Goal: Task Accomplishment & Management: Complete application form

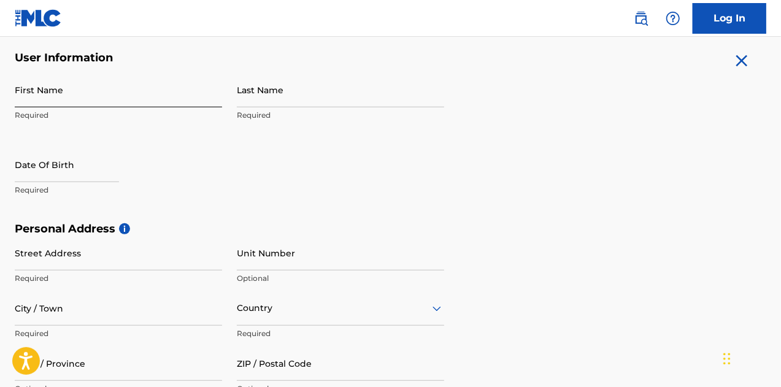
click at [80, 88] on input "First Name" at bounding box center [118, 89] width 207 height 35
type input "Phredrick"
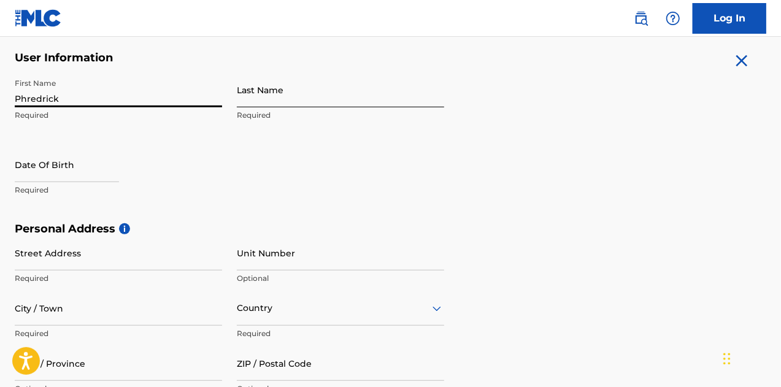
click at [252, 82] on input "Last Name" at bounding box center [340, 89] width 207 height 35
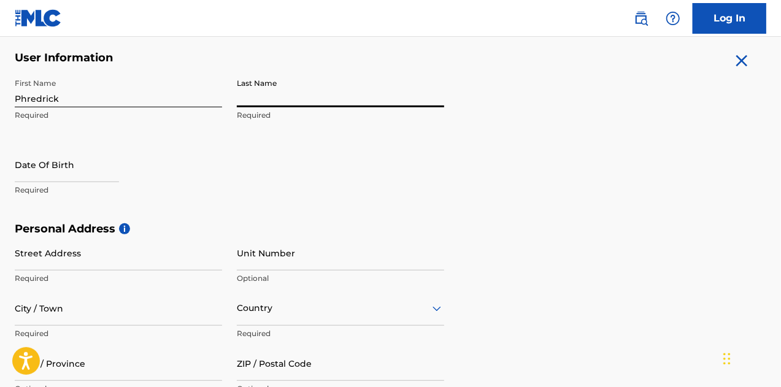
type input "Telisma"
click at [85, 160] on input "text" at bounding box center [67, 164] width 104 height 35
select select "8"
select select "2025"
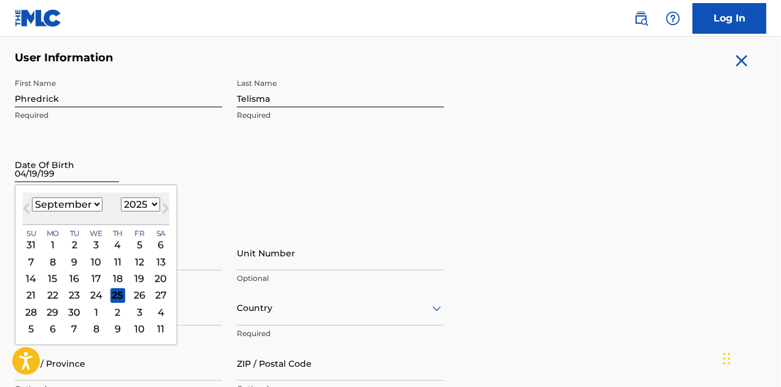
type input "04/19/1990"
click at [198, 147] on div "Date Of Birth 04/19/1990 Previous Month Next Month September 2025 January Febru…" at bounding box center [118, 174] width 207 height 55
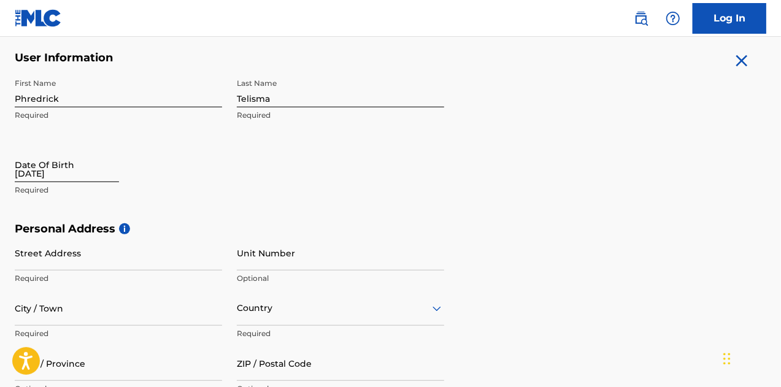
click at [80, 163] on input "04/19/1990" at bounding box center [67, 164] width 104 height 35
select select "8"
select select "2025"
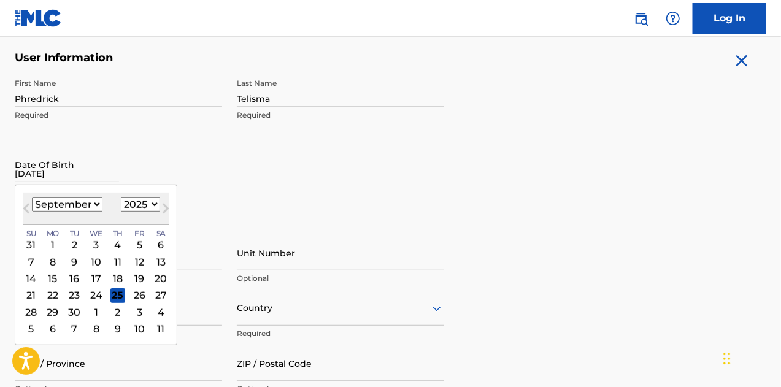
click at [90, 204] on select "January February March April May June July August September October November De…" at bounding box center [67, 205] width 71 height 14
select select "3"
click at [32, 198] on select "January February March April May June July August September October November De…" at bounding box center [67, 205] width 71 height 14
click at [152, 205] on select "1899 1900 1901 1902 1903 1904 1905 1906 1907 1908 1909 1910 1911 1912 1913 1914…" at bounding box center [140, 205] width 39 height 14
select select "1990"
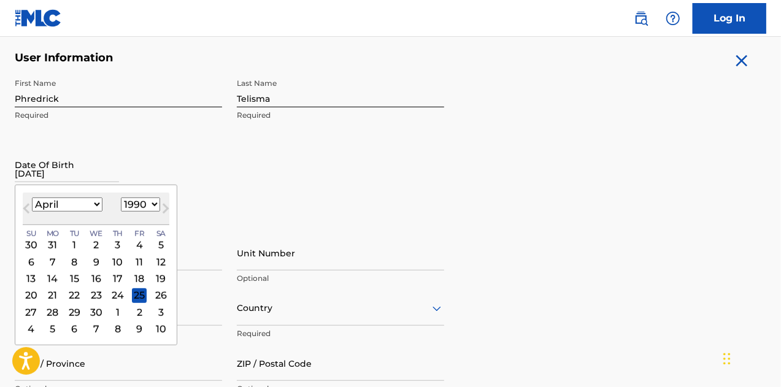
click at [121, 198] on select "1899 1900 1901 1902 1903 1904 1905 1906 1907 1908 1909 1910 1911 1912 1913 1914…" at bounding box center [140, 205] width 39 height 14
click at [115, 279] on div "19" at bounding box center [117, 278] width 15 height 15
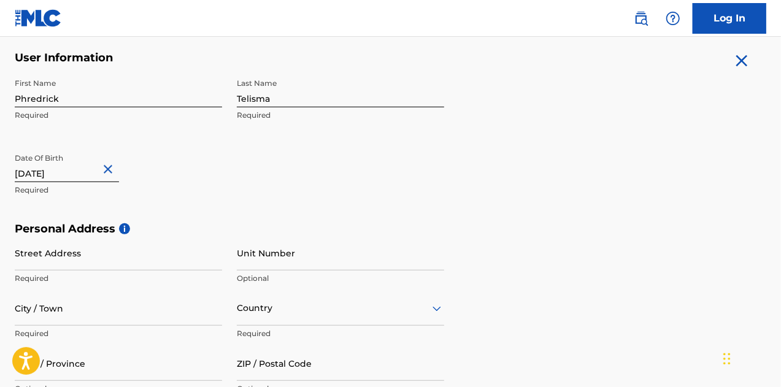
click at [214, 191] on p "Required" at bounding box center [118, 190] width 207 height 11
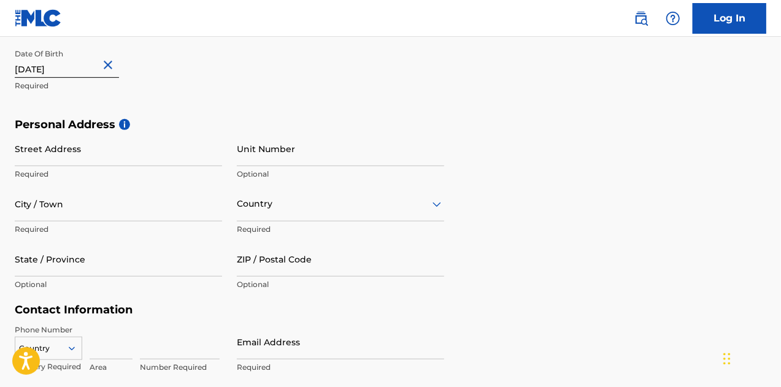
scroll to position [343, 0]
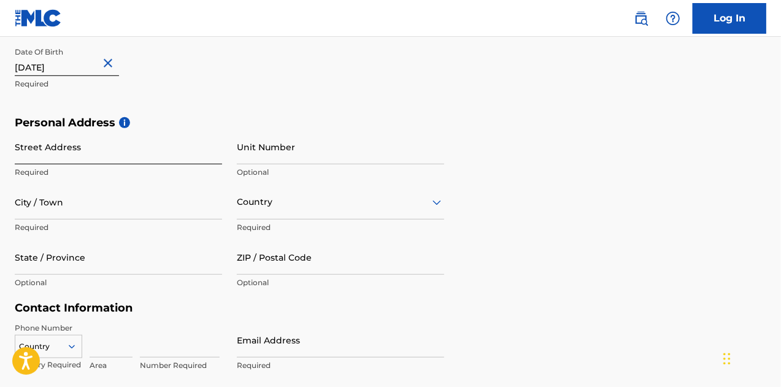
click at [128, 152] on input "Street Address" at bounding box center [118, 146] width 207 height 35
type input "3372 West Shore Rd"
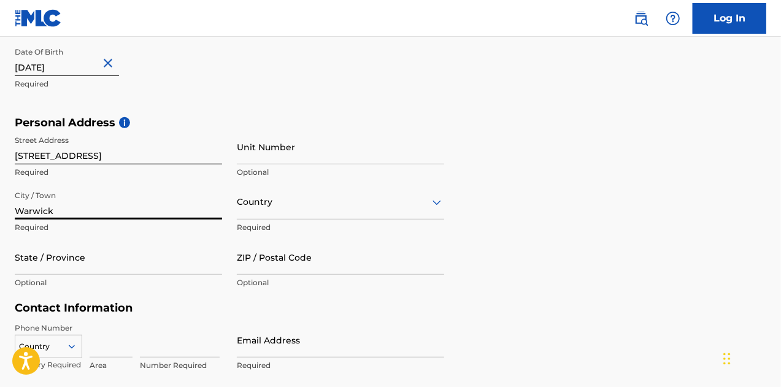
type input "Warwick"
click at [285, 220] on div "Country Required" at bounding box center [340, 212] width 207 height 55
click at [288, 215] on div "Country" at bounding box center [340, 202] width 207 height 35
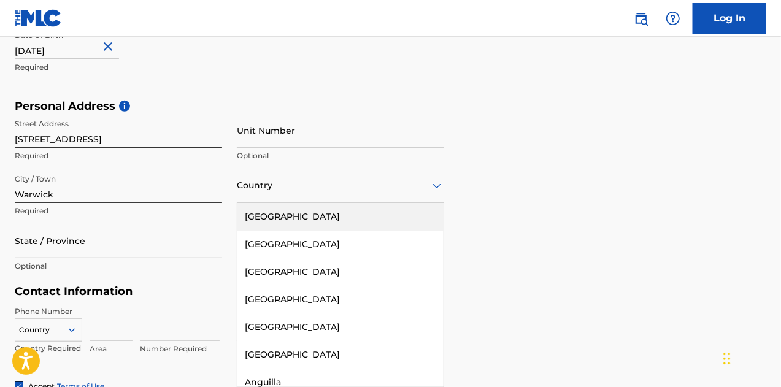
click at [288, 215] on div "United States" at bounding box center [340, 217] width 206 height 28
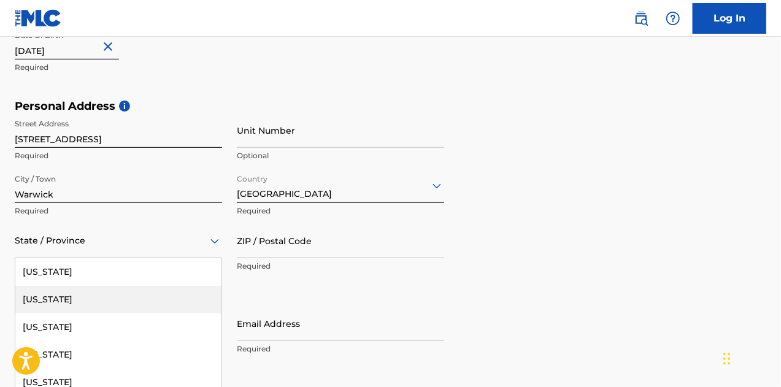
scroll to position [415, 0]
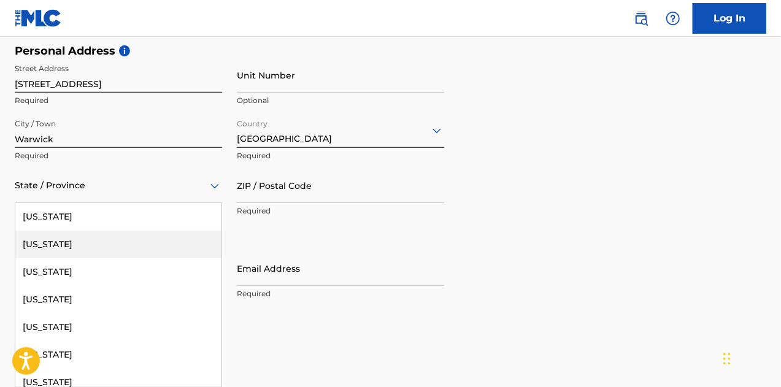
click at [131, 203] on div "57 results available. Use Up and Down to choose options, press Enter to select …" at bounding box center [118, 185] width 207 height 35
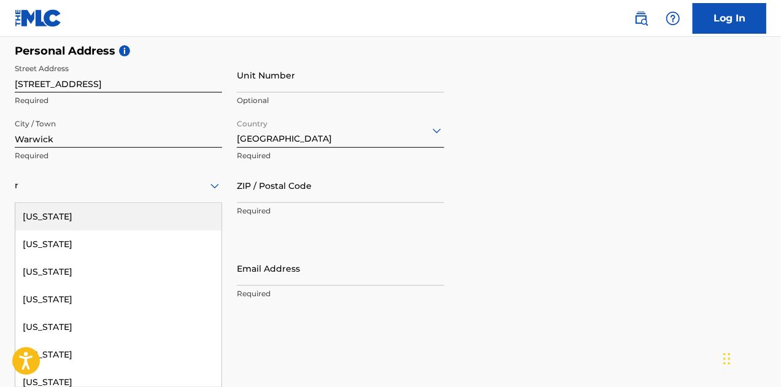
scroll to position [1, 0]
type input "r"
click at [71, 183] on div at bounding box center [118, 185] width 207 height 15
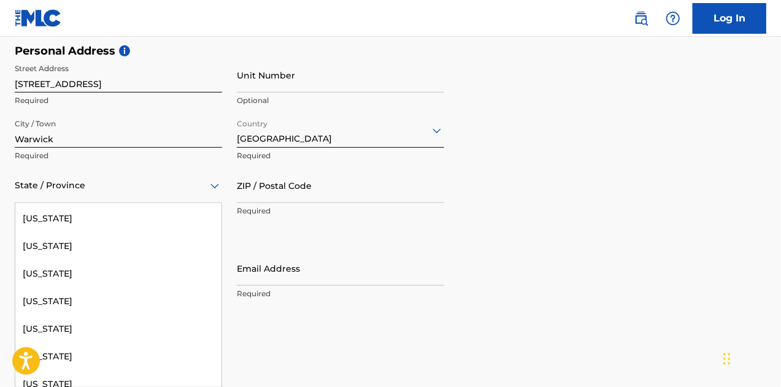
scroll to position [1209, 0]
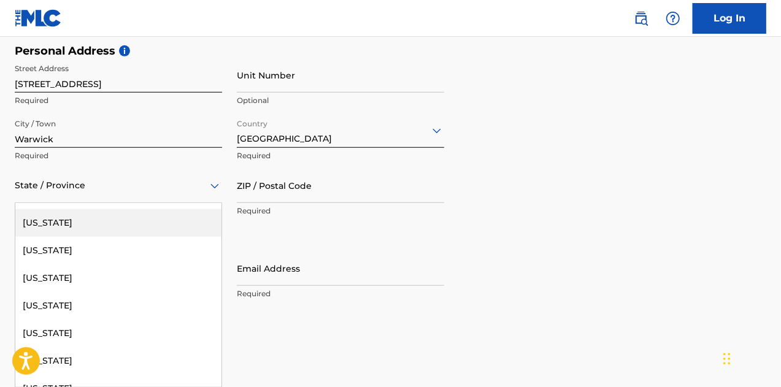
click at [85, 215] on div "Rhode Island" at bounding box center [118, 223] width 206 height 28
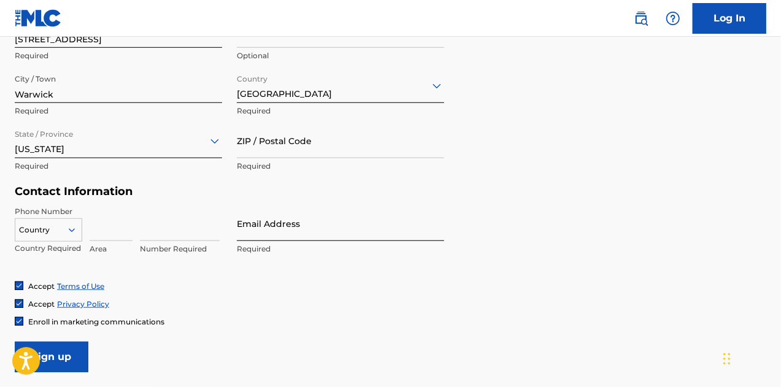
scroll to position [459, 0]
click at [334, 150] on input "ZIP / Postal Code" at bounding box center [340, 141] width 207 height 35
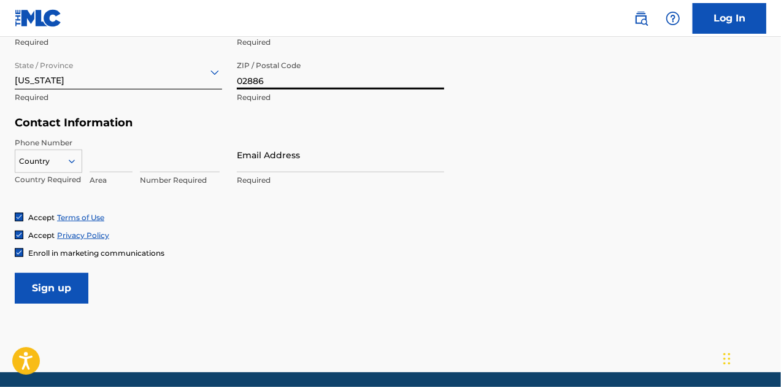
scroll to position [528, 0]
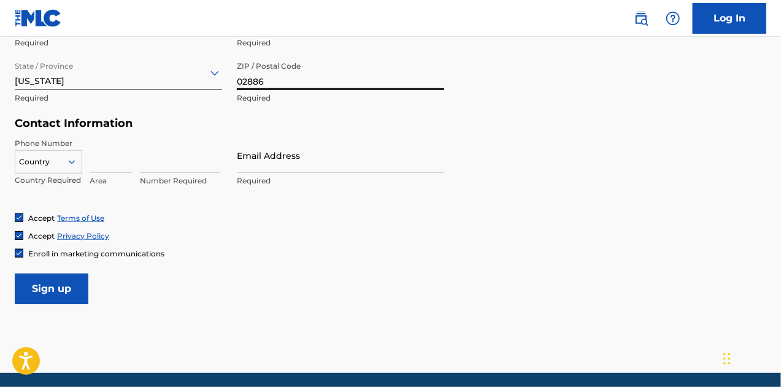
type input "02886"
click at [72, 166] on icon at bounding box center [71, 161] width 11 height 11
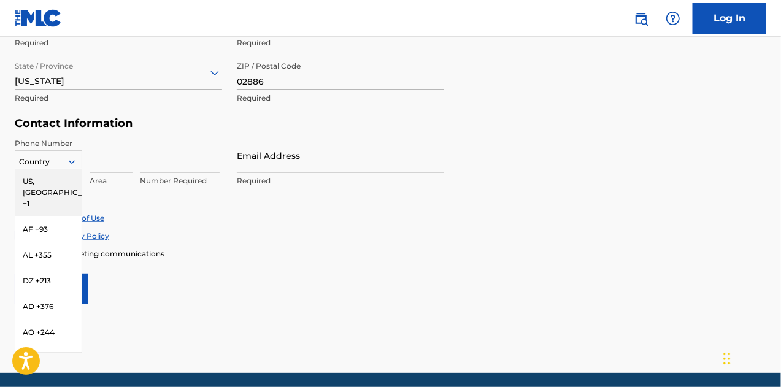
click at [49, 179] on div "US, CA +1" at bounding box center [48, 193] width 66 height 48
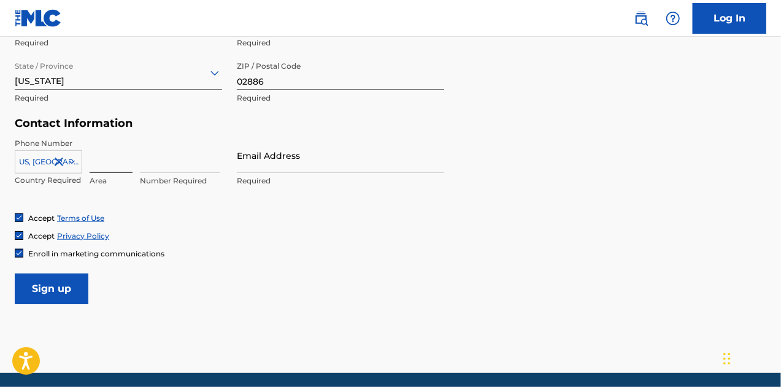
click at [109, 155] on input at bounding box center [111, 155] width 43 height 35
type input "401"
type input "9994404"
click at [298, 150] on input "Email Address" at bounding box center [340, 155] width 207 height 35
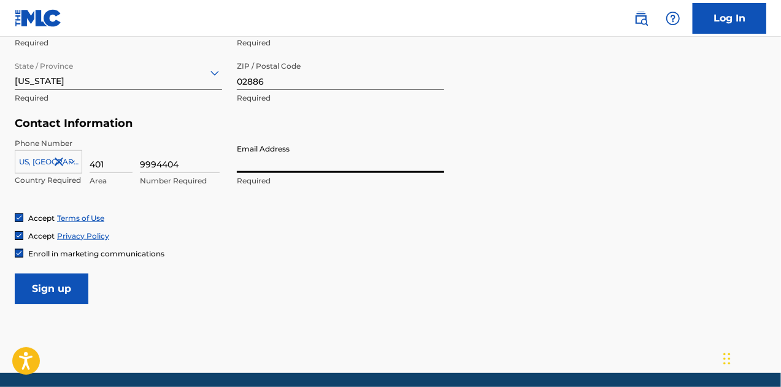
type input "[EMAIL_ADDRESS][DOMAIN_NAME]"
click at [301, 260] on form "User Information First Name Phredrick Required Last Name Telisma Required Date …" at bounding box center [391, 32] width 752 height 544
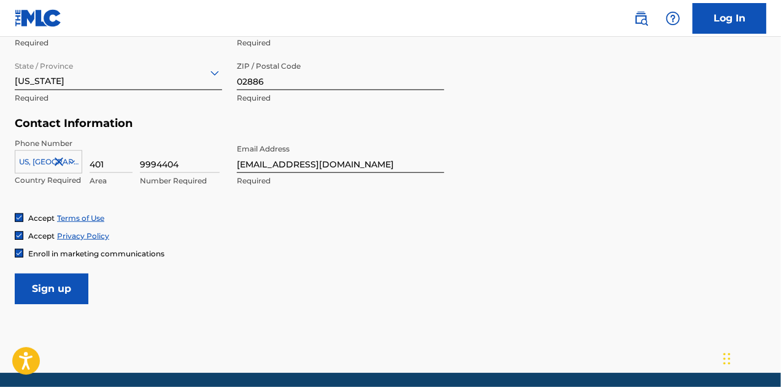
click at [15, 252] on img at bounding box center [18, 253] width 7 height 7
click at [49, 296] on input "Sign up" at bounding box center [52, 289] width 74 height 31
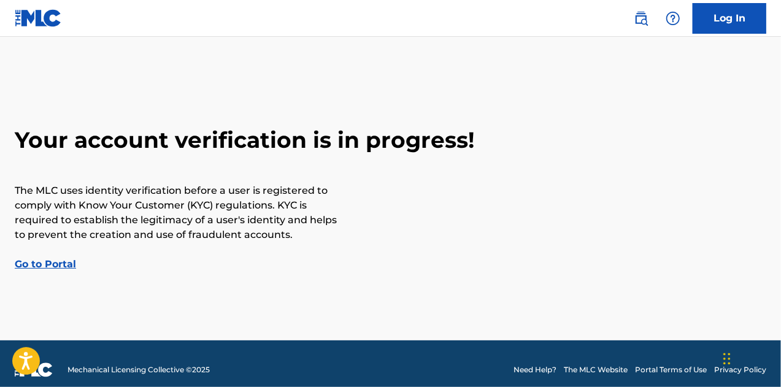
click at [46, 260] on link "Go to Portal" at bounding box center [45, 264] width 61 height 12
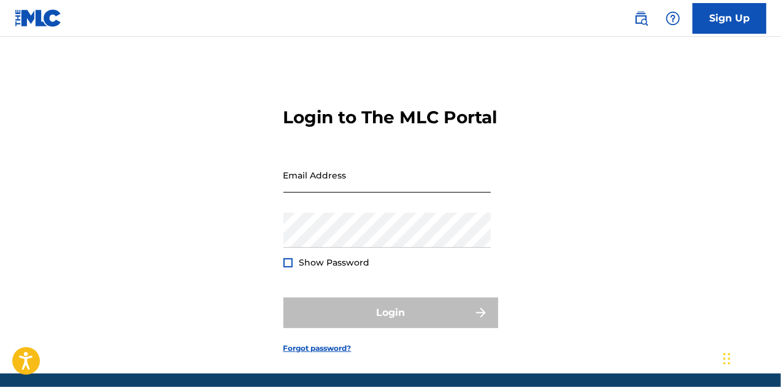
click at [350, 193] on input "Email Address" at bounding box center [386, 175] width 207 height 35
click at [167, 264] on div "Login to The MLC Portal Email Address Password Show Password Login Forgot passw…" at bounding box center [390, 220] width 781 height 306
click at [337, 193] on input "Email Address" at bounding box center [386, 175] width 207 height 35
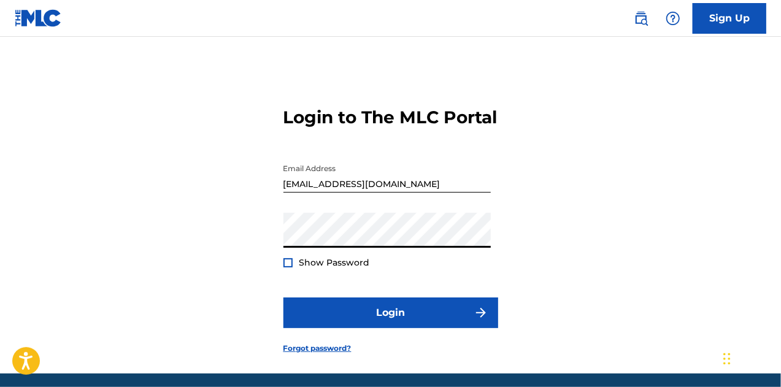
click at [285, 268] on div at bounding box center [287, 262] width 9 height 9
click at [285, 266] on img at bounding box center [288, 263] width 7 height 7
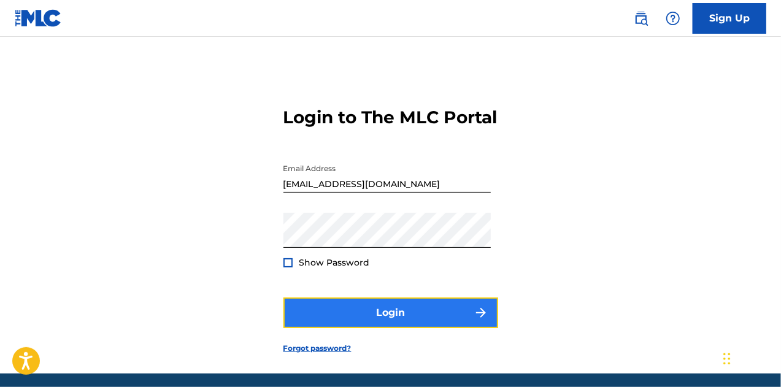
click at [381, 323] on button "Login" at bounding box center [390, 313] width 215 height 31
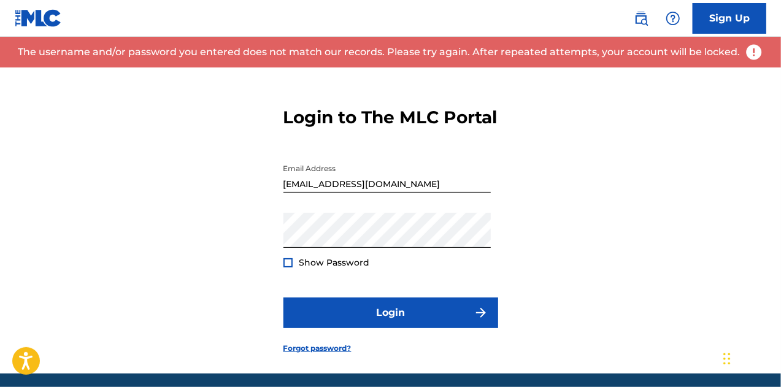
click at [351, 193] on input "phreddyjb@yahoo.com" at bounding box center [386, 175] width 207 height 35
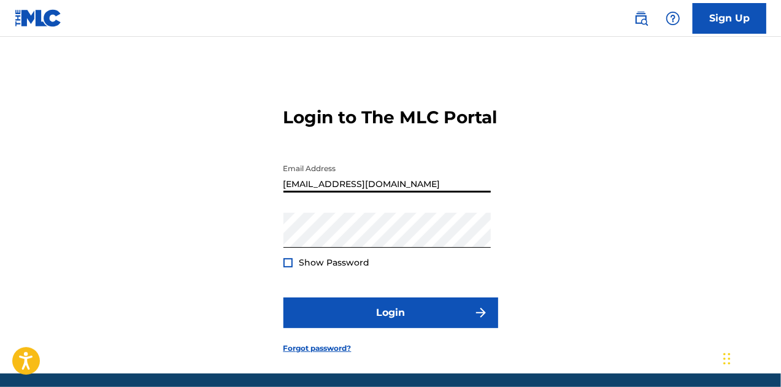
type input "[EMAIL_ADDRESS][DOMAIN_NAME]"
click at [283, 268] on div at bounding box center [287, 262] width 9 height 9
click at [285, 266] on img at bounding box center [288, 263] width 7 height 7
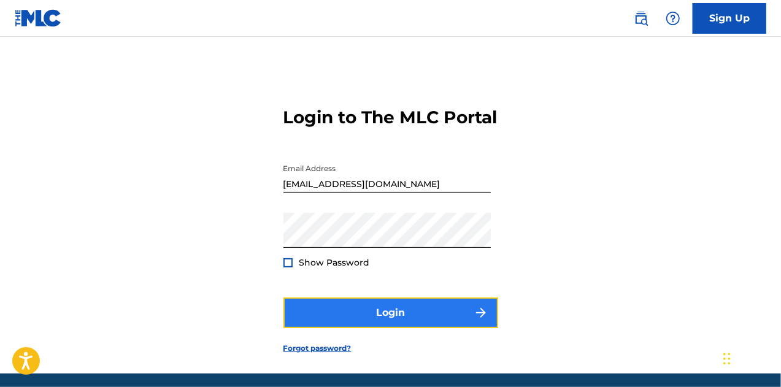
click at [352, 328] on button "Login" at bounding box center [390, 313] width 215 height 31
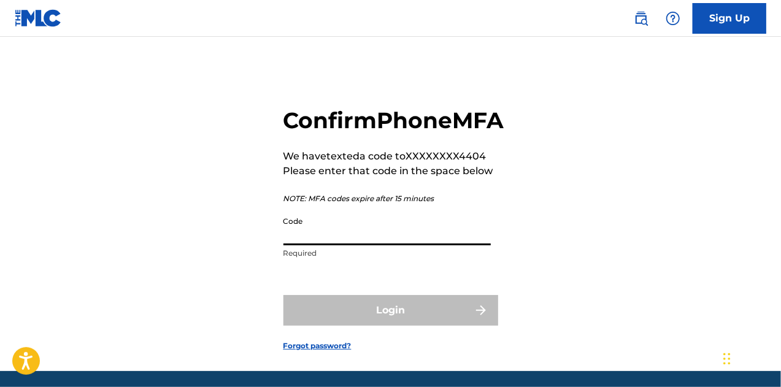
click at [347, 245] on input "Code" at bounding box center [386, 227] width 207 height 35
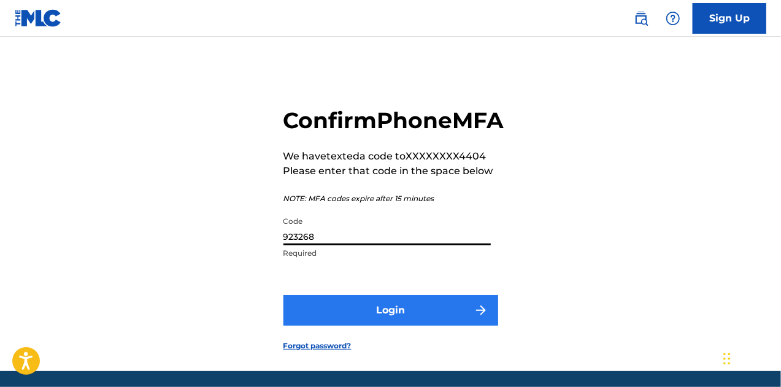
type input "923268"
click at [395, 326] on button "Login" at bounding box center [390, 310] width 215 height 31
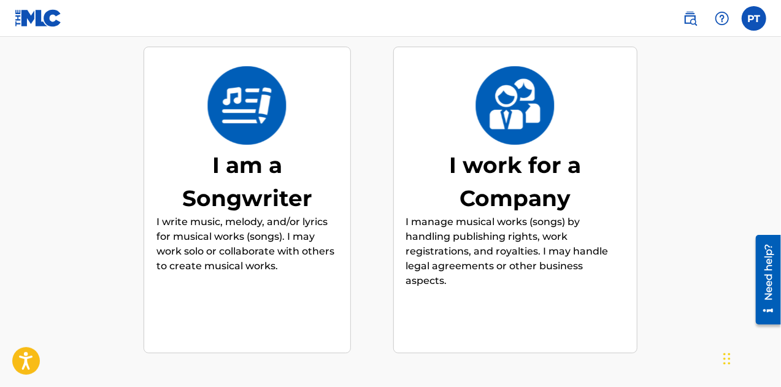
scroll to position [156, 0]
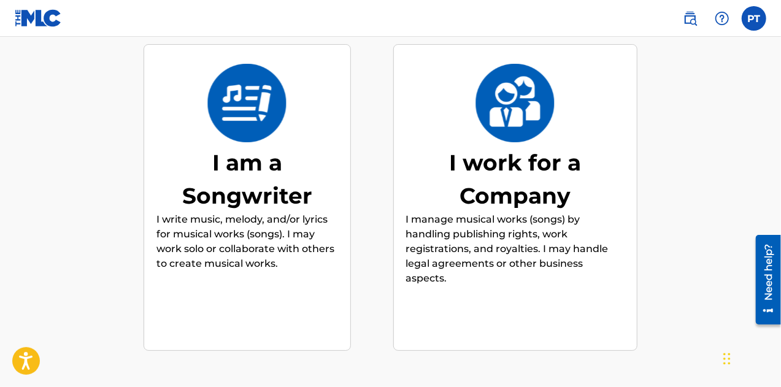
click at [251, 212] on p "I write music, melody, and/or lyrics for musical works (songs). I may work solo…" at bounding box center [247, 241] width 182 height 59
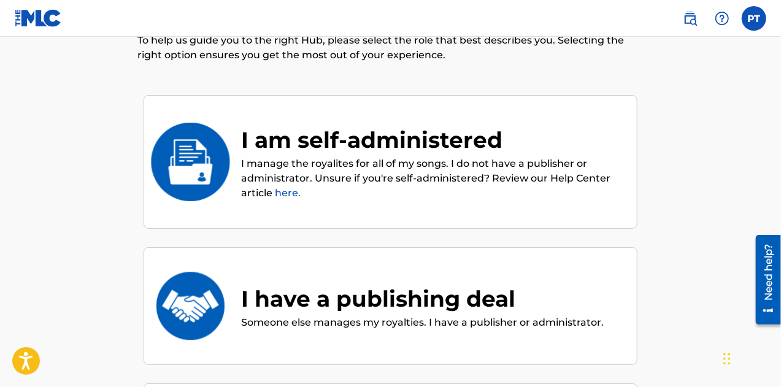
scroll to position [103, 0]
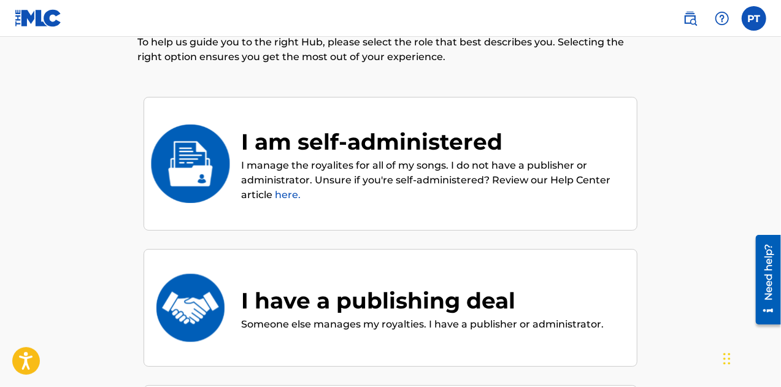
click at [215, 126] on img at bounding box center [190, 164] width 80 height 79
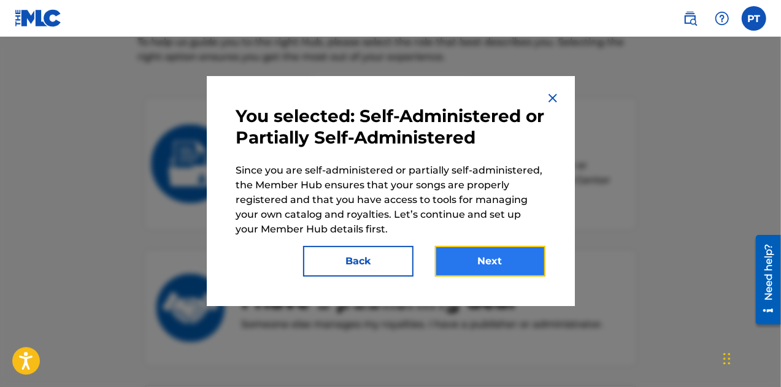
click at [509, 259] on button "Next" at bounding box center [490, 261] width 110 height 31
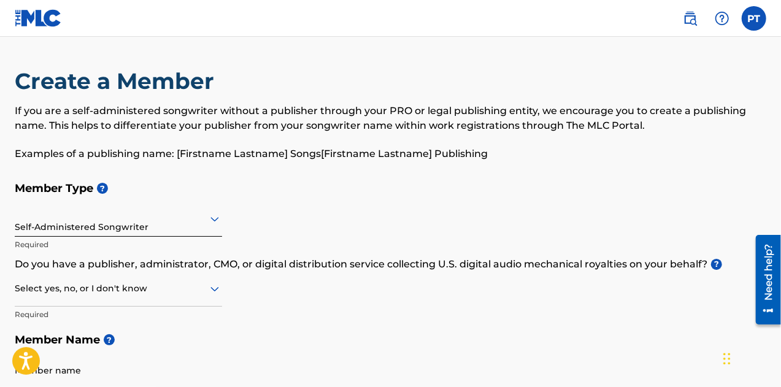
click at [217, 220] on icon at bounding box center [214, 219] width 15 height 15
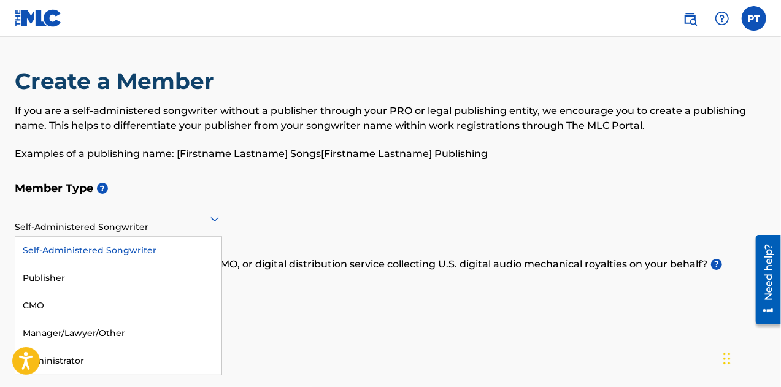
click at [285, 183] on h5 "Member Type ?" at bounding box center [391, 188] width 752 height 26
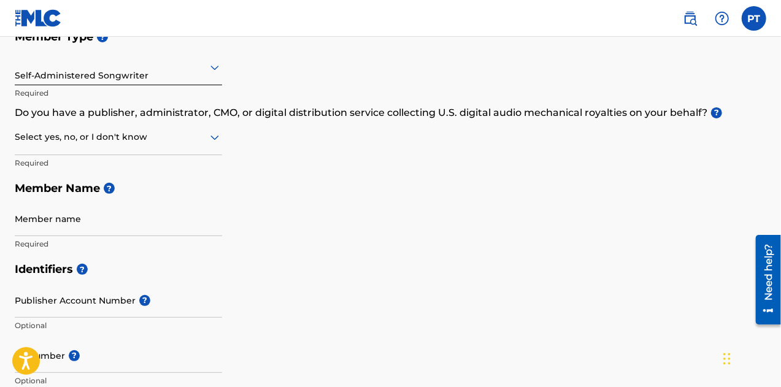
scroll to position [151, 0]
click at [217, 139] on icon at bounding box center [214, 138] width 9 height 5
click at [133, 193] on div "No" at bounding box center [118, 197] width 206 height 28
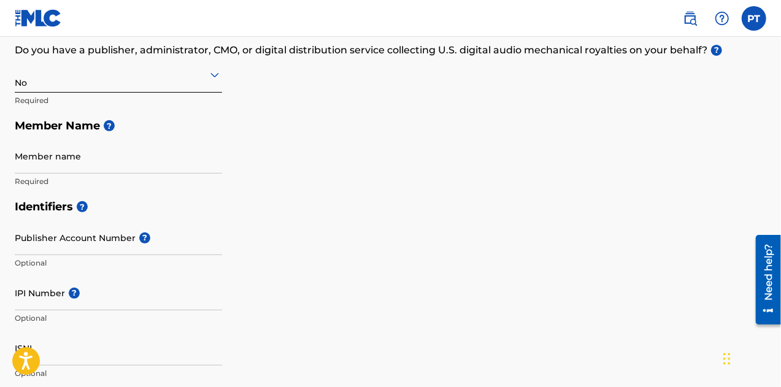
scroll to position [215, 0]
click at [121, 164] on input "Member name" at bounding box center [118, 155] width 207 height 35
type input "Phredrick Telisma"
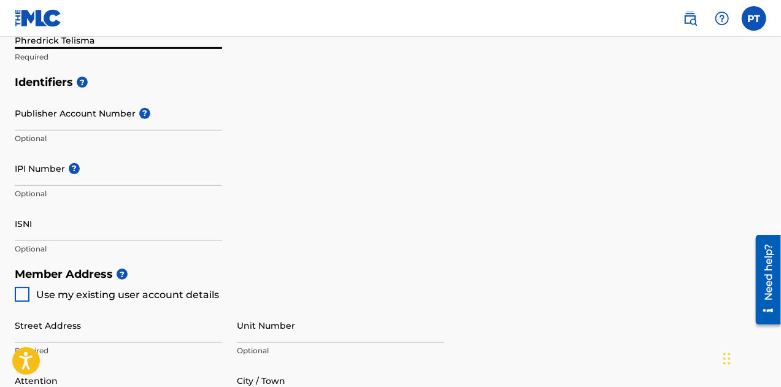
scroll to position [338, 0]
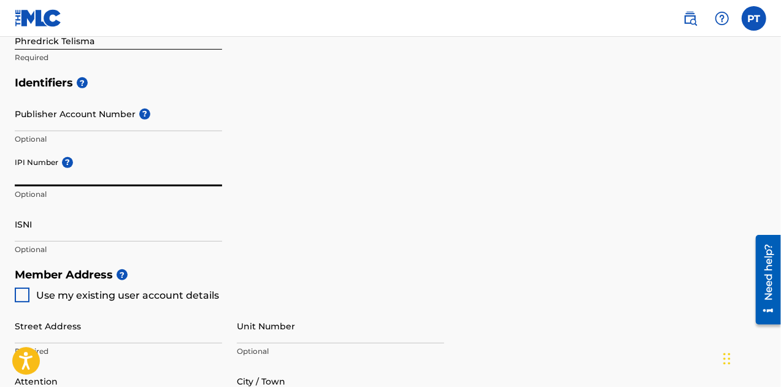
click at [37, 176] on input "IPI Number ?" at bounding box center [118, 169] width 207 height 35
paste input "00792351817"
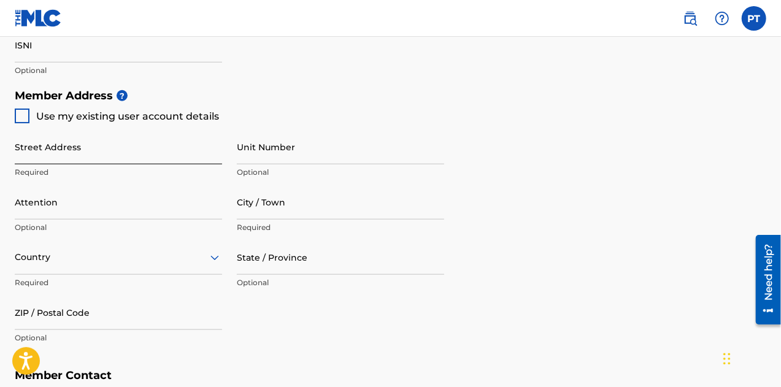
scroll to position [517, 0]
type input "00792351817"
click at [23, 117] on div at bounding box center [22, 116] width 15 height 15
type input "3372 West Shore Rd"
type input "Warwick"
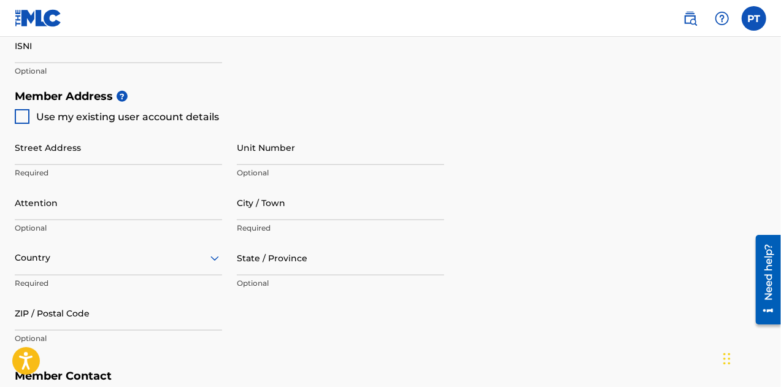
type input "02886"
type input "401"
type input "9994404"
type input "[EMAIL_ADDRESS][DOMAIN_NAME]"
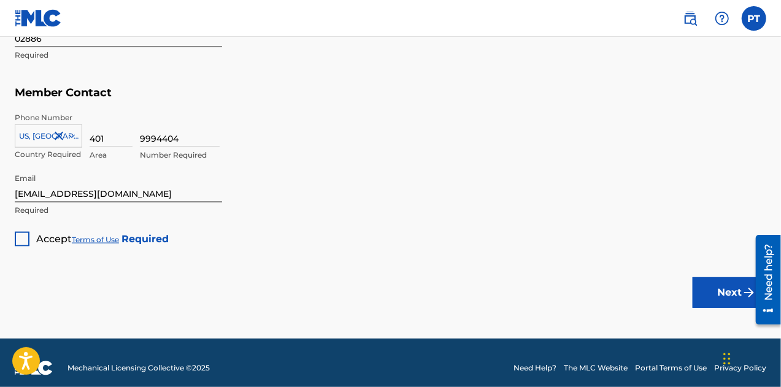
scroll to position [810, 0]
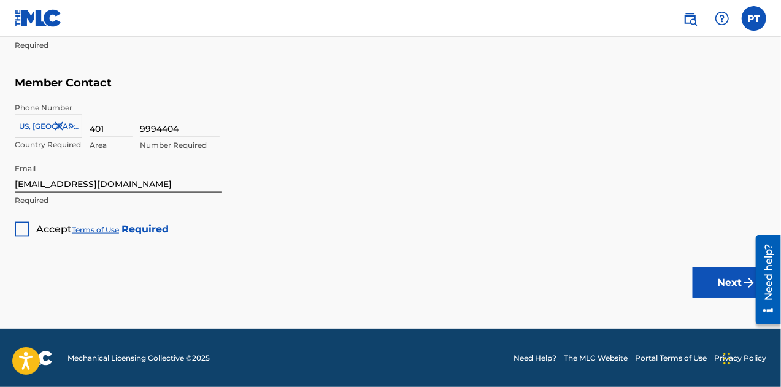
click at [18, 225] on div at bounding box center [22, 229] width 15 height 15
click at [726, 287] on button "Next" at bounding box center [730, 283] width 74 height 31
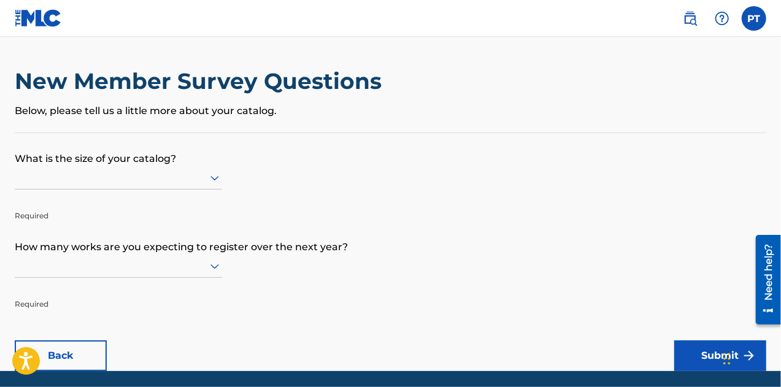
click at [144, 177] on div at bounding box center [118, 177] width 207 height 15
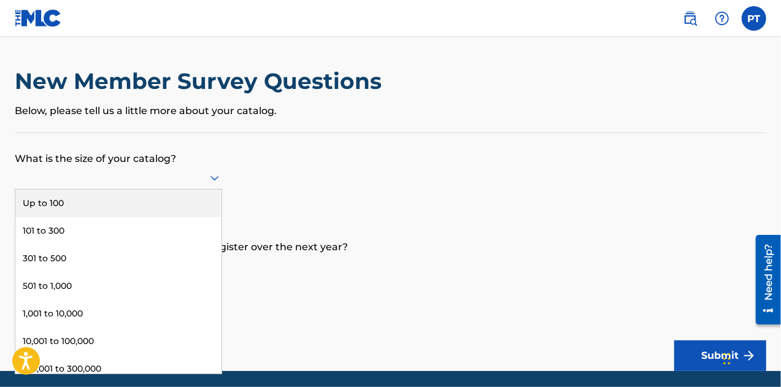
click at [98, 191] on div "Up to 100" at bounding box center [118, 204] width 206 height 28
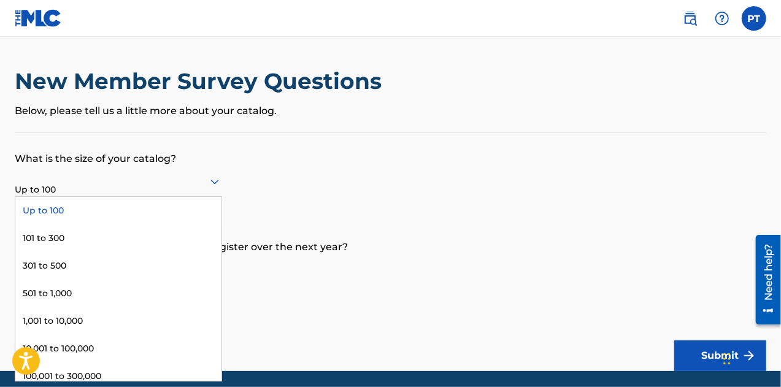
click at [112, 193] on div "Up to 100" at bounding box center [118, 181] width 207 height 30
click at [90, 215] on div "Up to 100" at bounding box center [118, 211] width 206 height 28
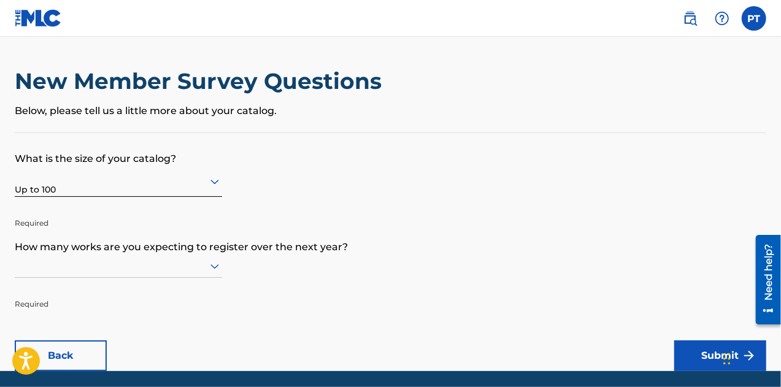
scroll to position [42, 0]
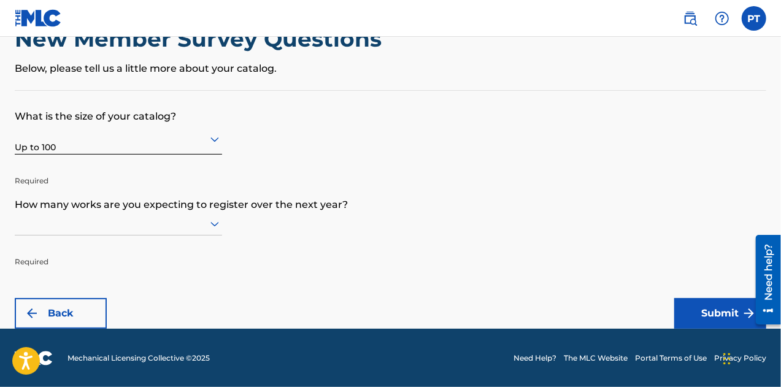
click at [223, 225] on form "What is the size of your catalog? option Up to 100, selected. Up to 100 Require…" at bounding box center [391, 210] width 752 height 238
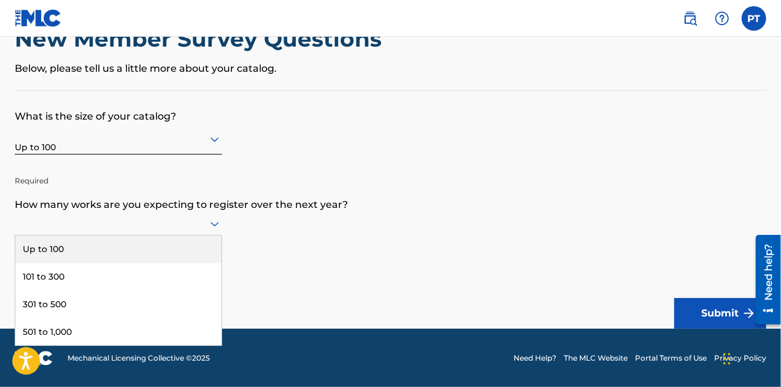
click at [215, 224] on icon at bounding box center [214, 224] width 9 height 5
click at [109, 244] on div "Up to 100" at bounding box center [118, 250] width 206 height 28
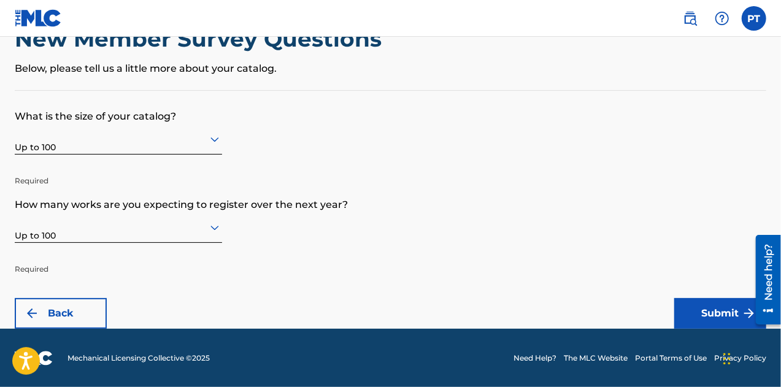
click at [229, 222] on form "What is the size of your catalog? Up to 100 Required How many works are you exp…" at bounding box center [391, 210] width 752 height 238
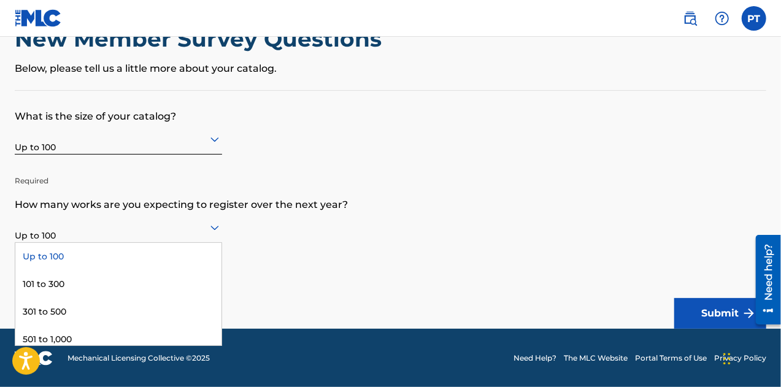
click at [213, 229] on icon at bounding box center [214, 228] width 9 height 5
click at [283, 256] on form "What is the size of your catalog? Up to 100 Required How many works are you exp…" at bounding box center [391, 210] width 752 height 238
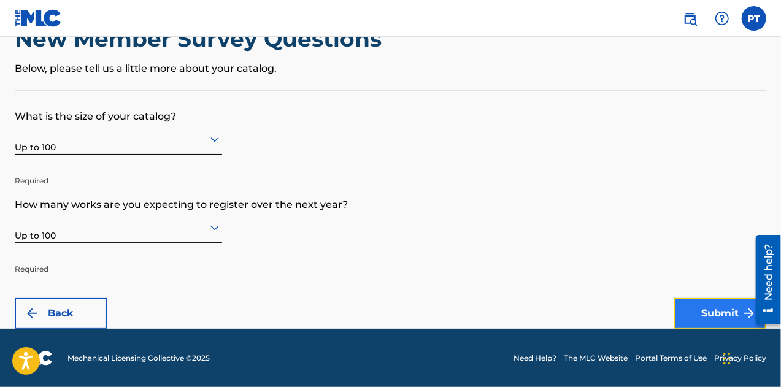
click at [710, 310] on button "Submit" at bounding box center [720, 313] width 92 height 31
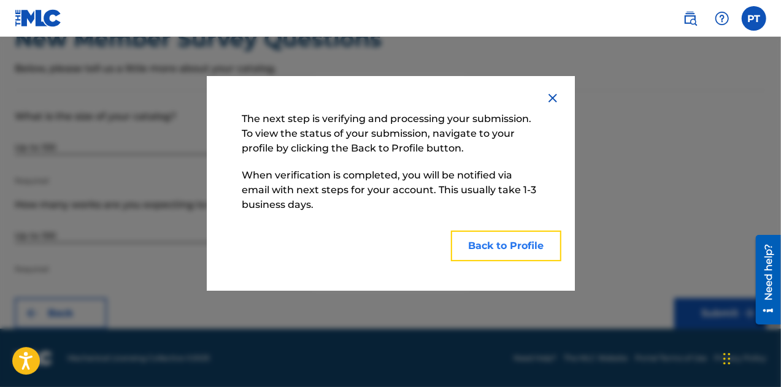
click at [501, 245] on button "Back to Profile" at bounding box center [506, 246] width 110 height 31
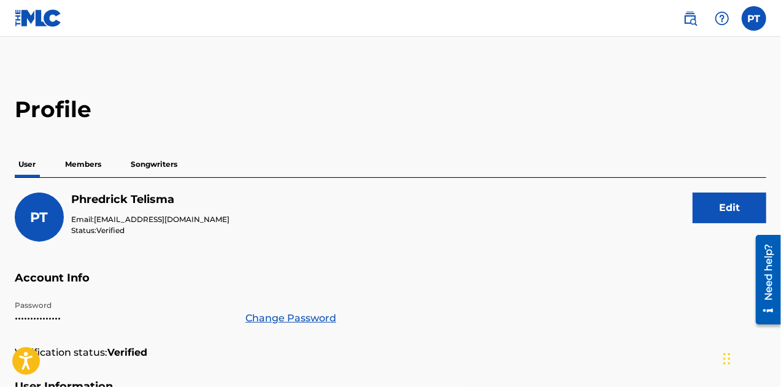
click at [81, 156] on p "Members" at bounding box center [83, 165] width 44 height 26
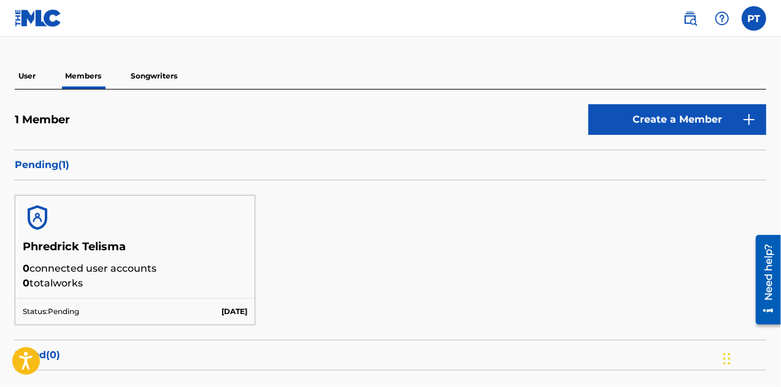
scroll to position [51, 0]
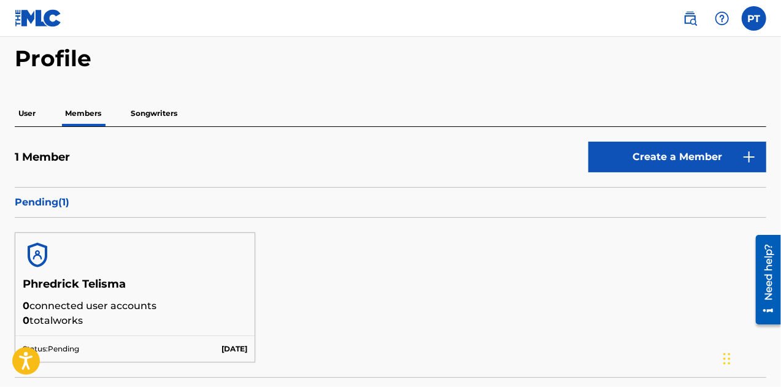
click at [145, 108] on p "Songwriters" at bounding box center [154, 114] width 54 height 26
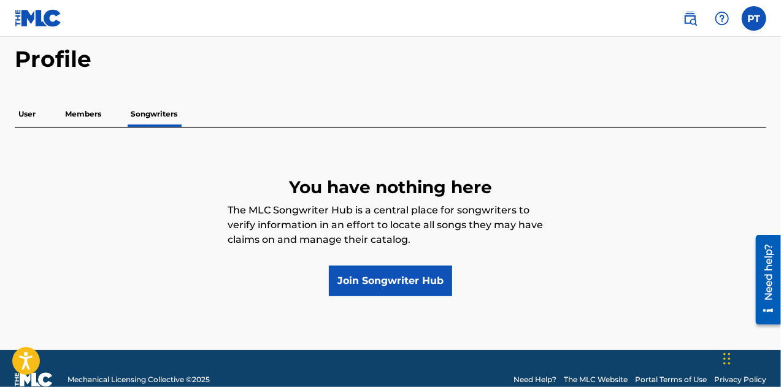
scroll to position [50, 0]
click at [29, 105] on p "User" at bounding box center [27, 114] width 25 height 26
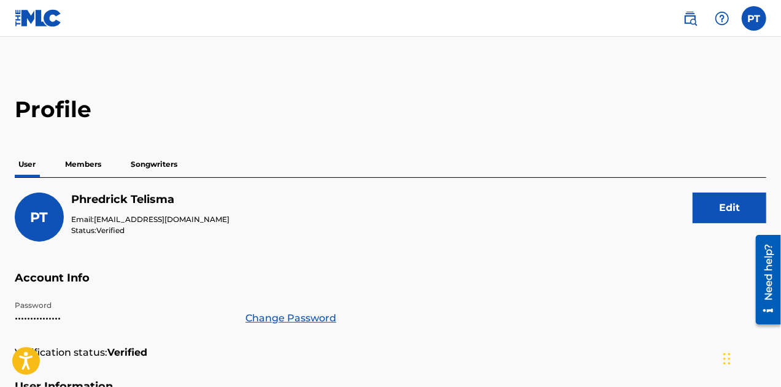
click at [61, 111] on h2 "Profile" at bounding box center [391, 110] width 752 height 28
click at [747, 25] on label at bounding box center [754, 18] width 25 height 25
click at [754, 18] on input "PT Phredrick Telisma phreddyjb@gmail.com Notification Preferences Profile Log o…" at bounding box center [754, 18] width 0 height 0
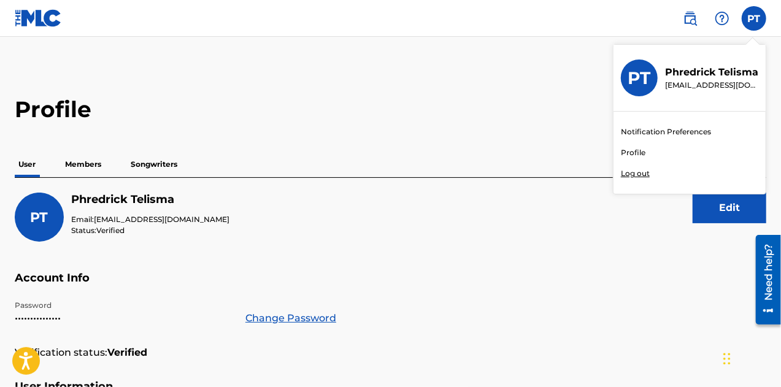
click at [668, 131] on link "Notification Preferences" at bounding box center [666, 131] width 90 height 11
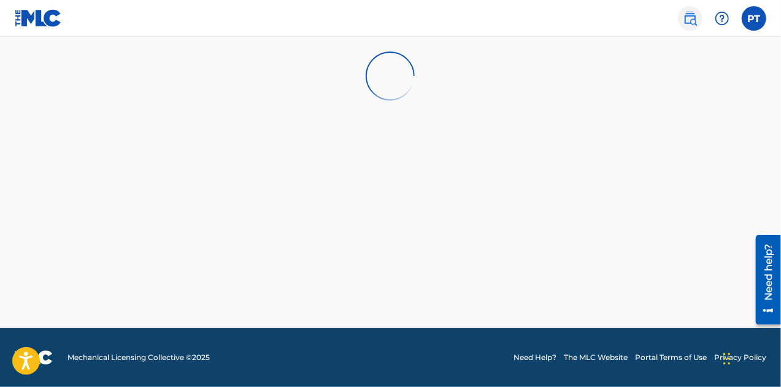
click at [691, 15] on img at bounding box center [690, 18] width 15 height 15
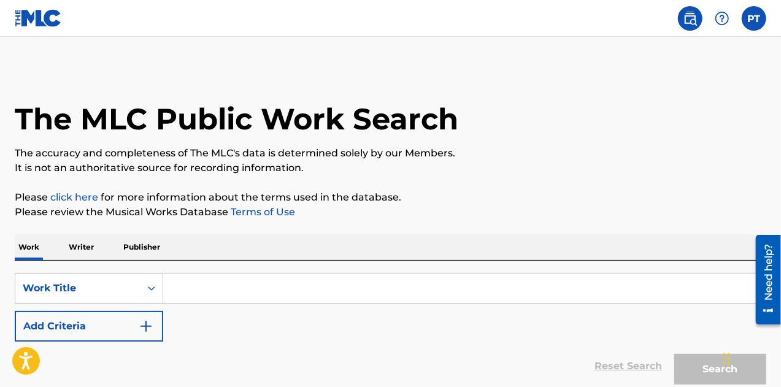
scroll to position [107, 0]
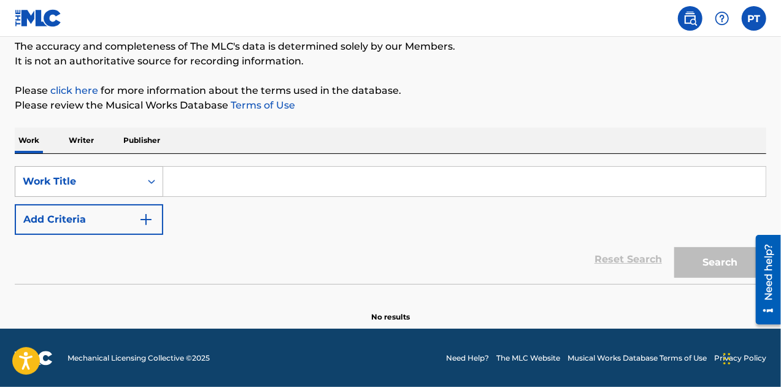
click at [151, 183] on icon "Search Form" at bounding box center [151, 181] width 12 height 12
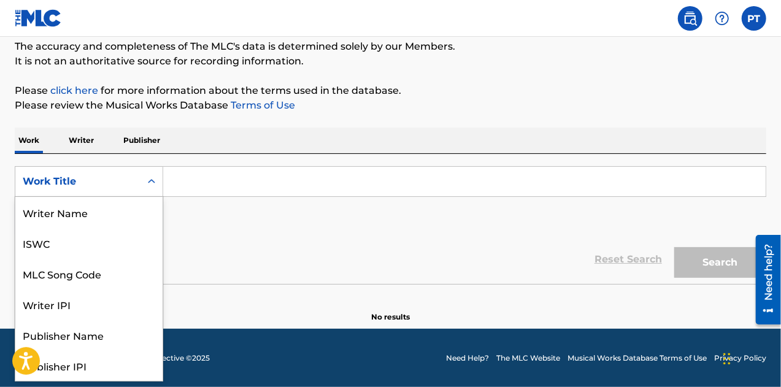
scroll to position [61, 0]
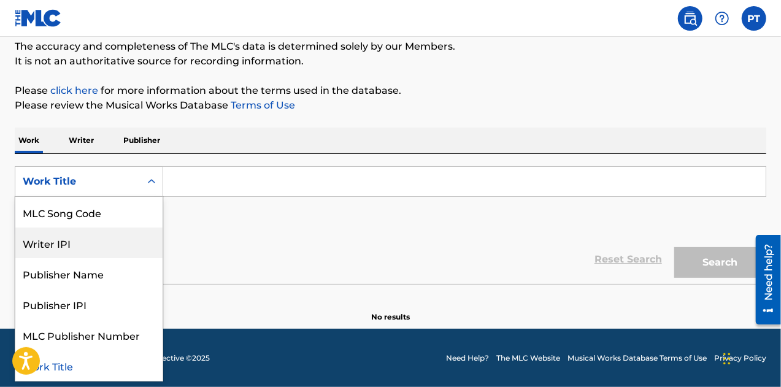
click at [101, 240] on div "Writer IPI" at bounding box center [88, 243] width 147 height 31
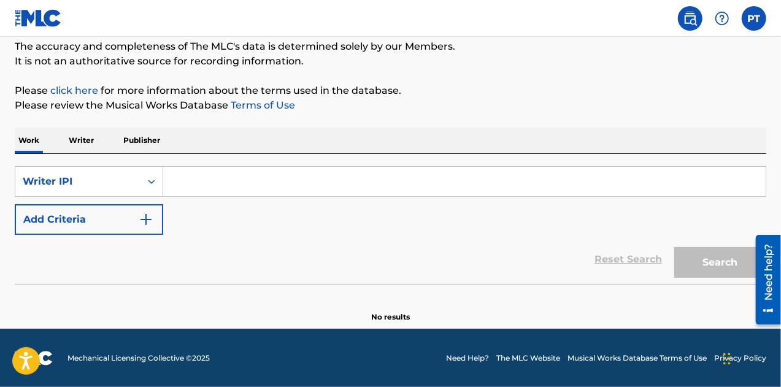
click at [201, 175] on input "Search Form" at bounding box center [464, 181] width 603 height 29
paste input "00792351817"
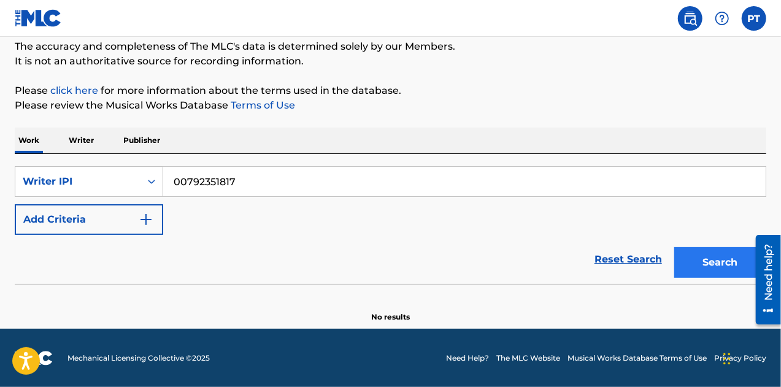
type input "00792351817"
click at [704, 256] on button "Search" at bounding box center [720, 262] width 92 height 31
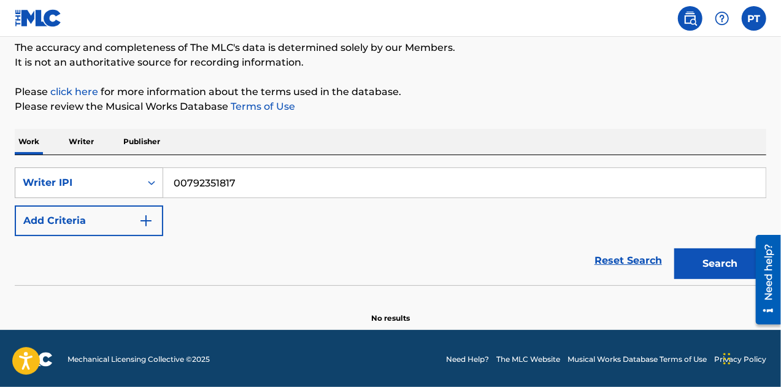
click at [147, 190] on div "Search Form" at bounding box center [152, 183] width 22 height 22
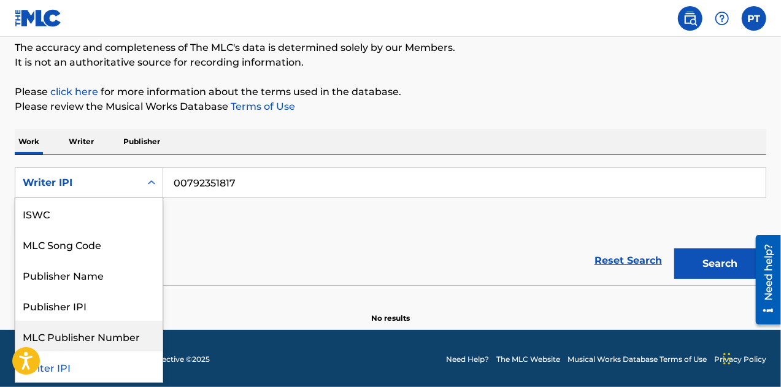
scroll to position [0, 0]
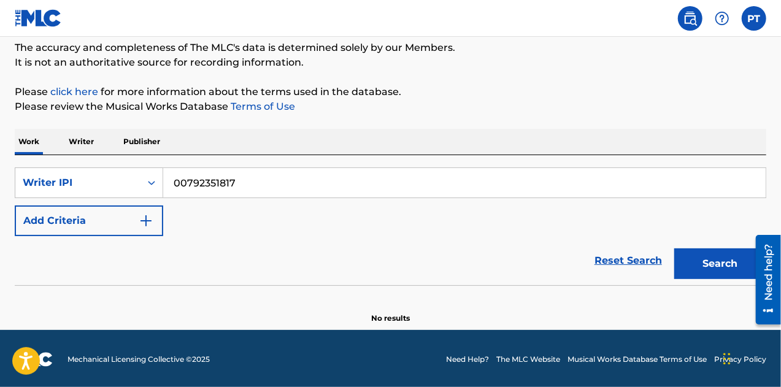
click at [311, 273] on div "Reset Search Search" at bounding box center [391, 260] width 752 height 49
click at [76, 150] on p "Writer" at bounding box center [81, 142] width 33 height 26
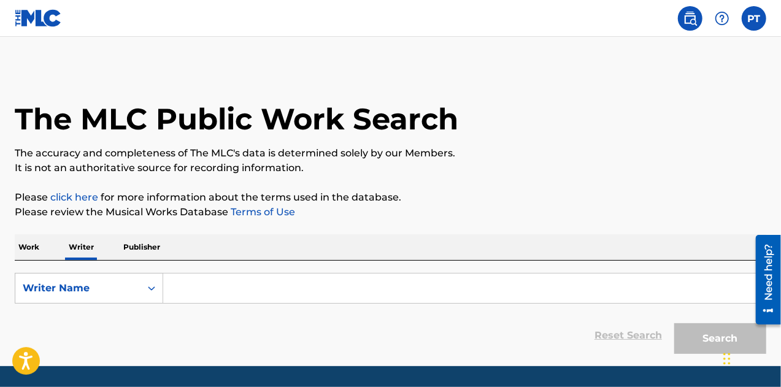
scroll to position [37, 0]
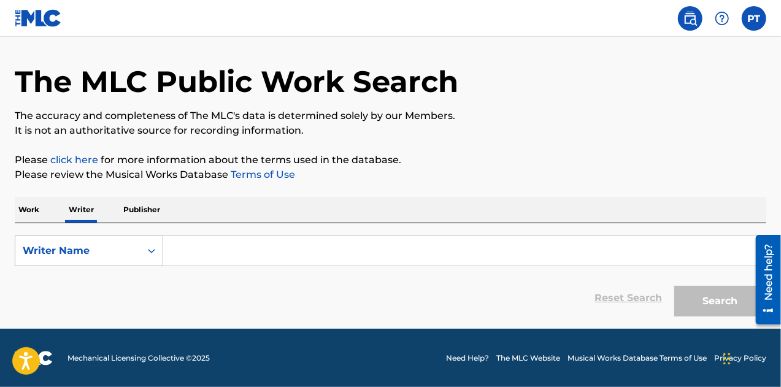
click at [161, 258] on div "Search Form" at bounding box center [152, 251] width 22 height 22
click at [103, 274] on div "Writer IPI" at bounding box center [88, 281] width 147 height 31
click at [228, 253] on input "Search Form" at bounding box center [464, 250] width 603 height 29
paste input "00792351817"
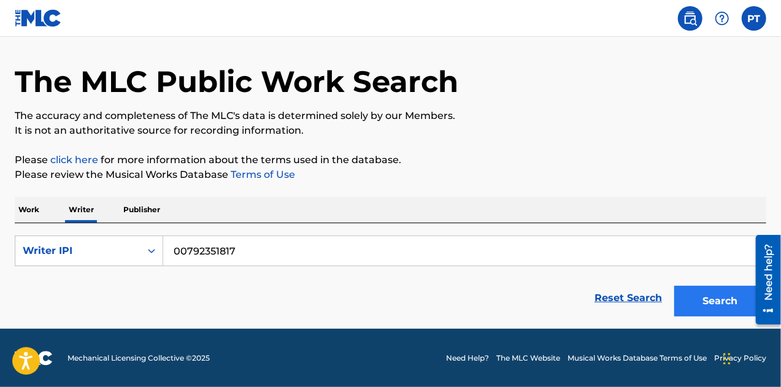
type input "00792351817"
click at [706, 301] on button "Search" at bounding box center [720, 301] width 92 height 31
click at [693, 302] on button "Search" at bounding box center [720, 301] width 92 height 31
click at [628, 294] on link "Reset Search" at bounding box center [628, 298] width 80 height 27
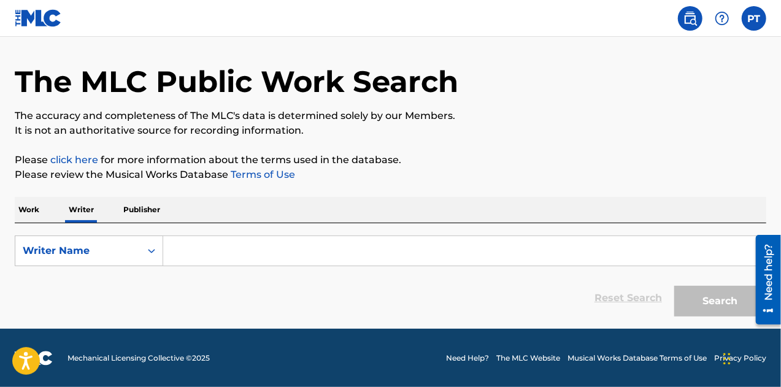
scroll to position [0, 0]
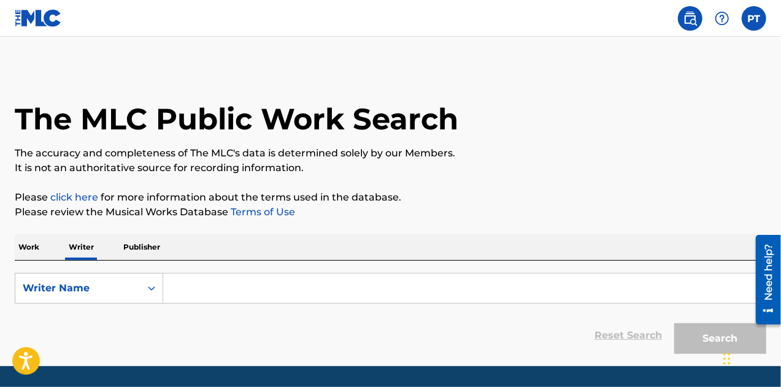
click at [690, 11] on img at bounding box center [690, 18] width 15 height 15
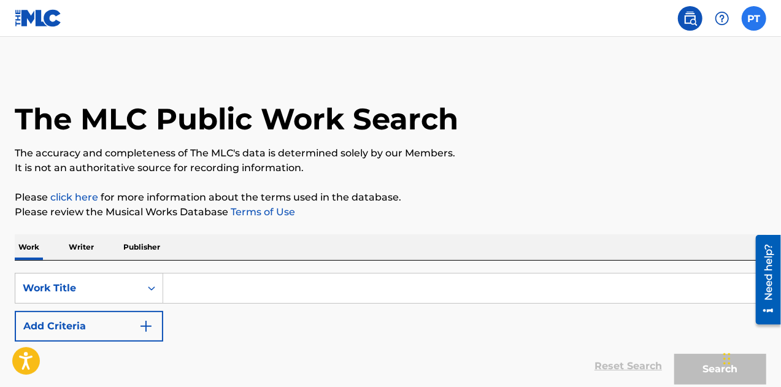
click at [751, 14] on label at bounding box center [754, 18] width 25 height 25
click at [754, 18] on input "PT Phredrick Telisma phreddyjb@gmail.com Notification Preferences Profile Log o…" at bounding box center [754, 18] width 0 height 0
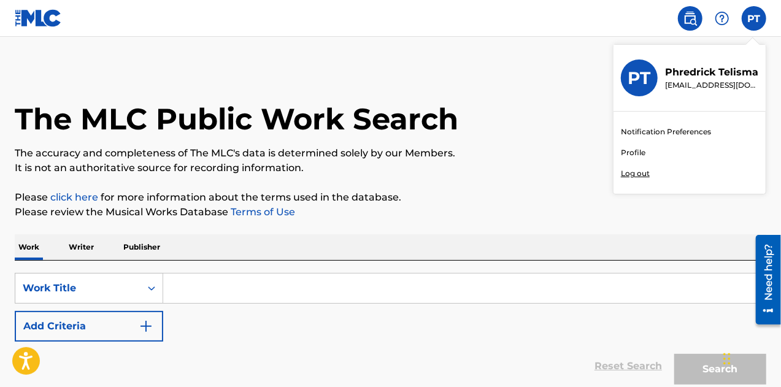
click at [645, 150] on div "Notification Preferences Profile Log out" at bounding box center [690, 153] width 152 height 82
click at [754, 18] on input "PT Phredrick Telisma phreddyjb@gmail.com Notification Preferences Profile Log o…" at bounding box center [754, 18] width 0 height 0
click at [633, 152] on link "Profile" at bounding box center [633, 152] width 25 height 11
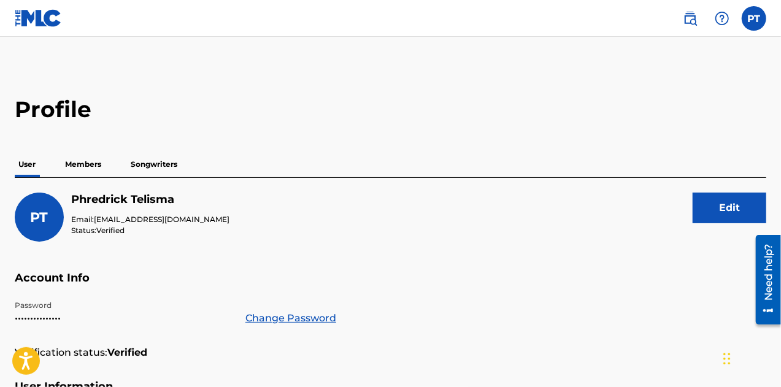
click at [28, 17] on img at bounding box center [38, 18] width 47 height 18
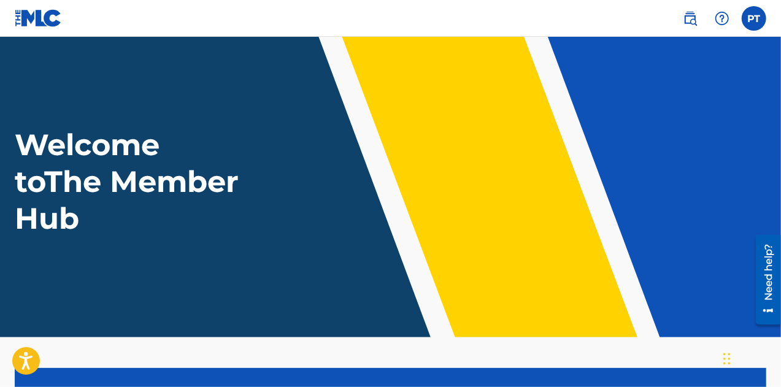
scroll to position [293, 0]
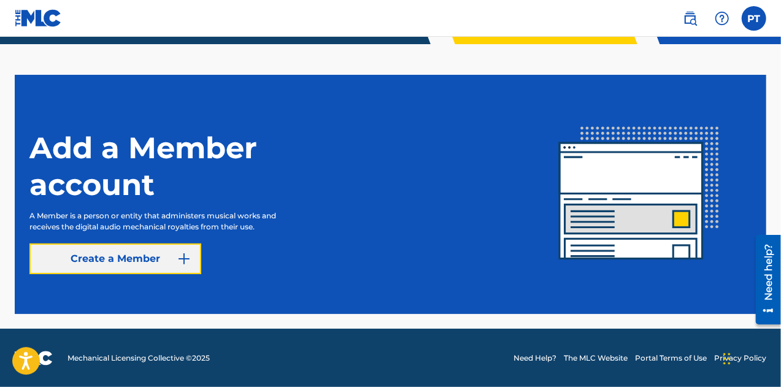
click at [142, 256] on link "Create a Member" at bounding box center [115, 259] width 172 height 31
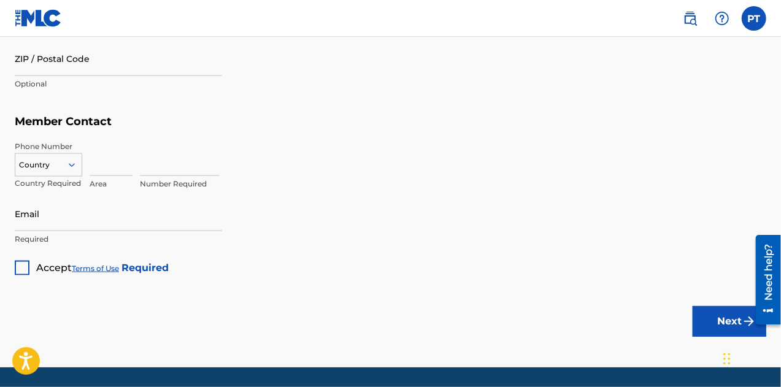
scroll to position [810, 0]
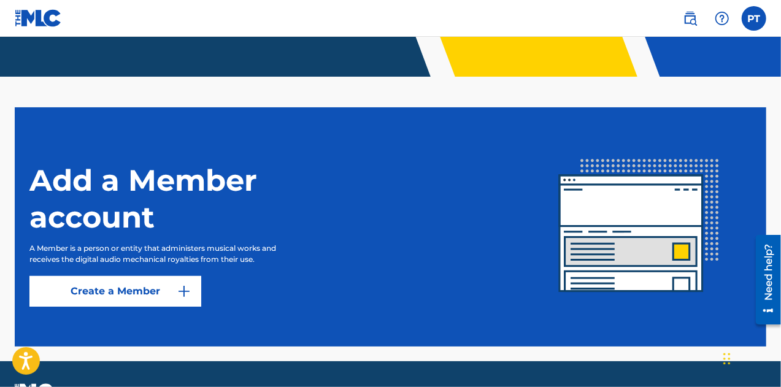
scroll to position [293, 0]
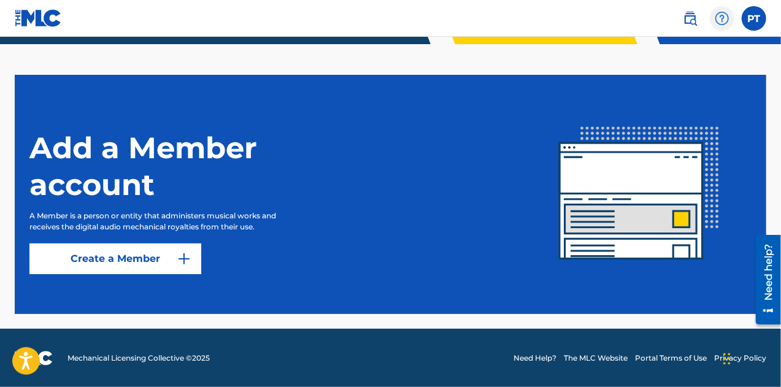
click at [725, 20] on img at bounding box center [722, 18] width 15 height 15
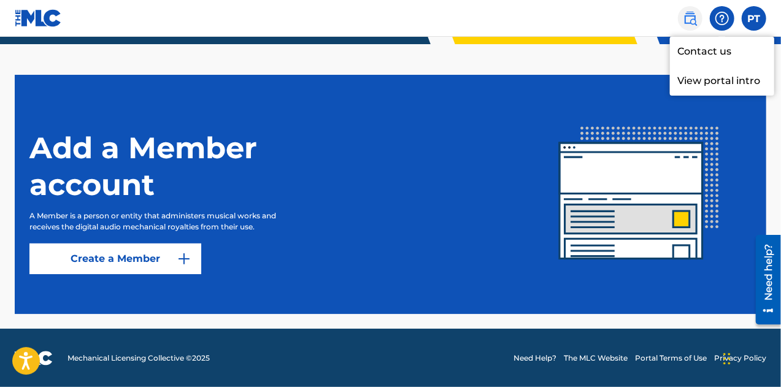
click at [691, 11] on img at bounding box center [690, 18] width 15 height 15
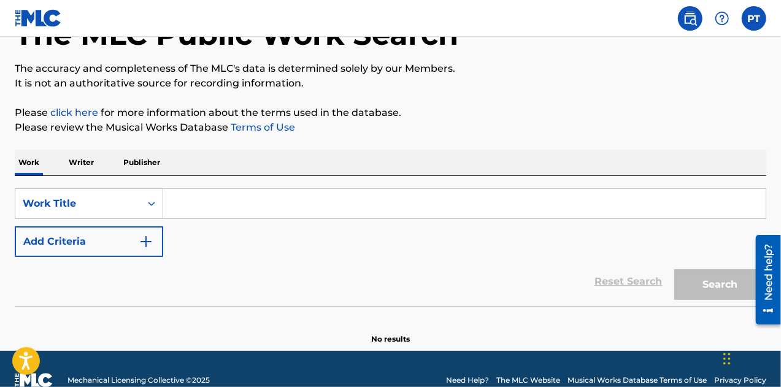
scroll to position [107, 0]
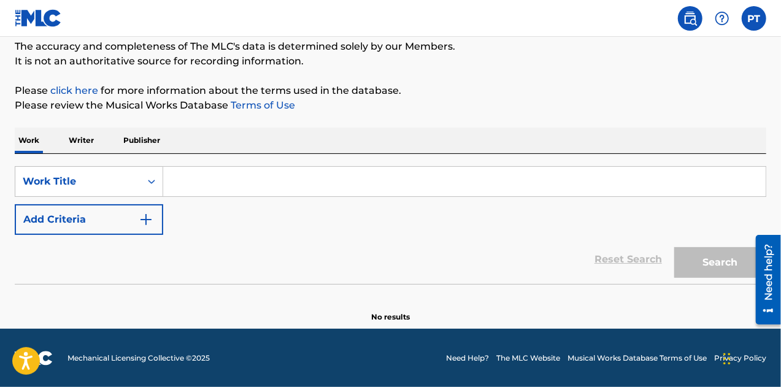
click at [248, 183] on input "Search Form" at bounding box center [464, 181] width 603 height 29
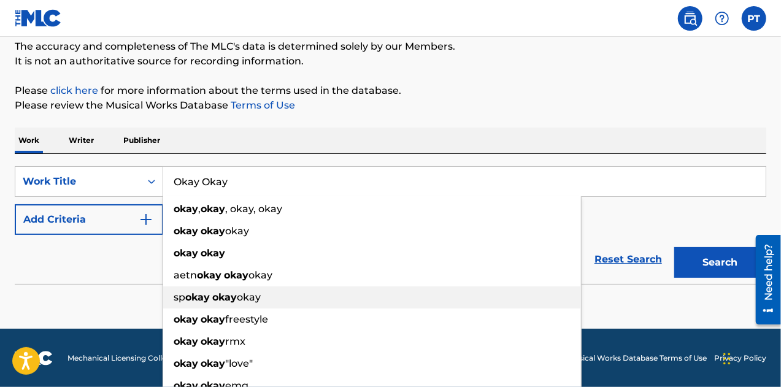
scroll to position [139, 0]
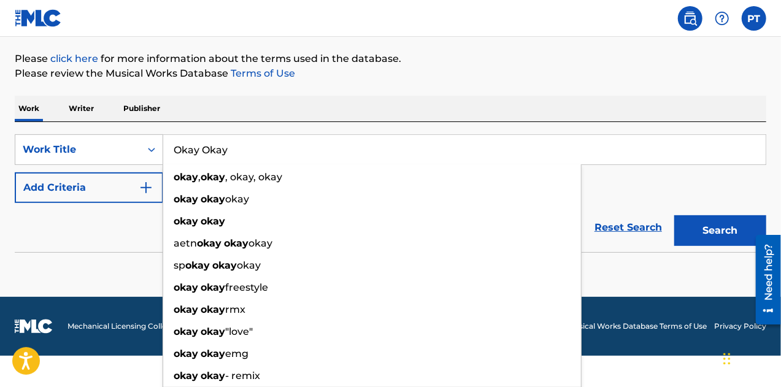
type input "Okay Okay"
click at [470, 57] on div "The MLC Public Work Search The accuracy and completeness of The MLC's data is d…" at bounding box center [390, 110] width 781 height 362
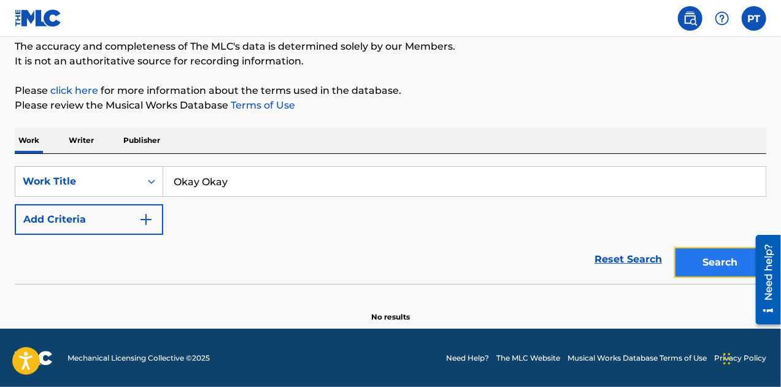
click at [703, 254] on button "Search" at bounding box center [720, 262] width 92 height 31
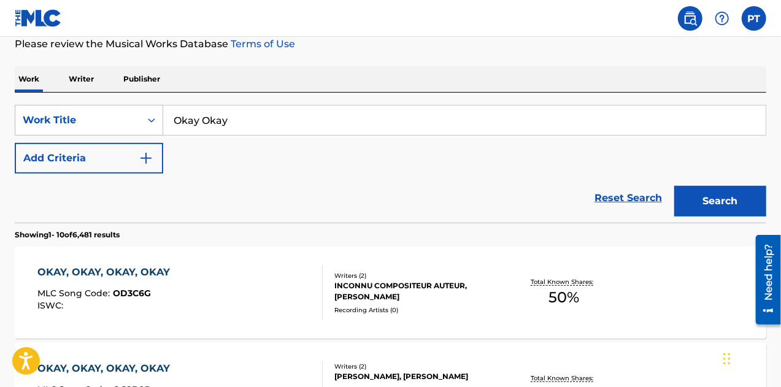
scroll to position [196, 0]
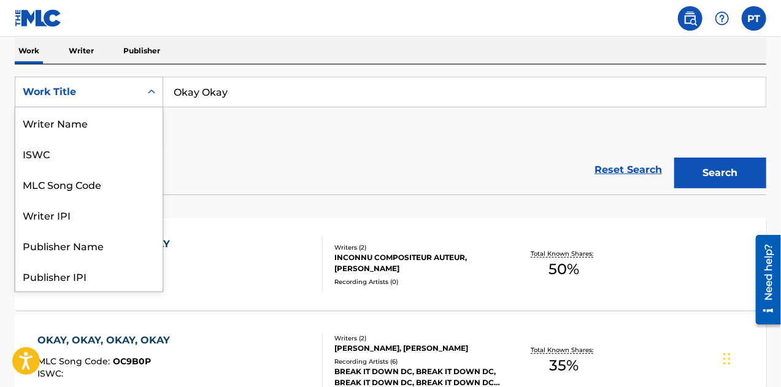
click at [144, 96] on div "Search Form" at bounding box center [152, 92] width 22 height 22
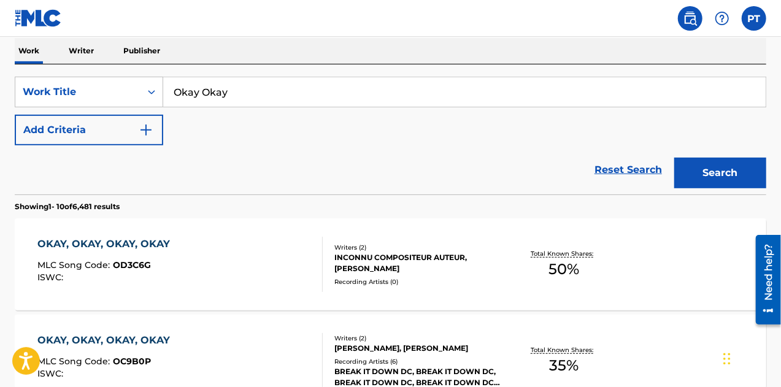
click at [293, 131] on div "SearchWithCriteria3c8206f9-0ca7-4f01-9ec9-75557b263709 Work Title Okay Okay Add…" at bounding box center [391, 111] width 752 height 69
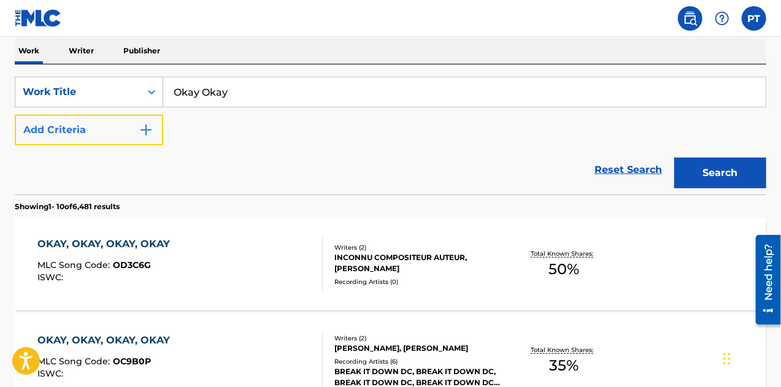
click at [136, 126] on button "Add Criteria" at bounding box center [89, 130] width 148 height 31
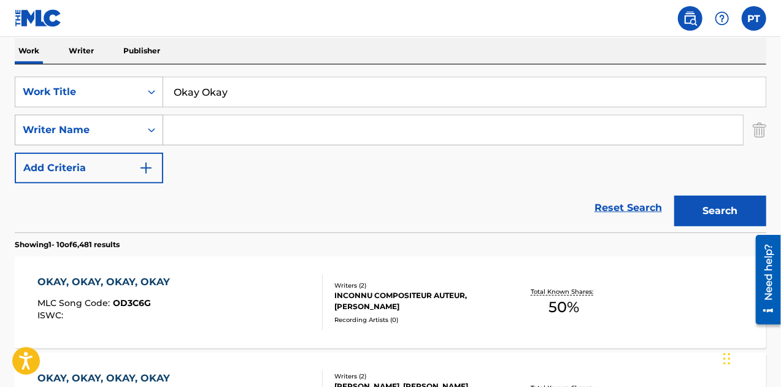
click at [147, 131] on icon "Search Form" at bounding box center [151, 130] width 12 height 12
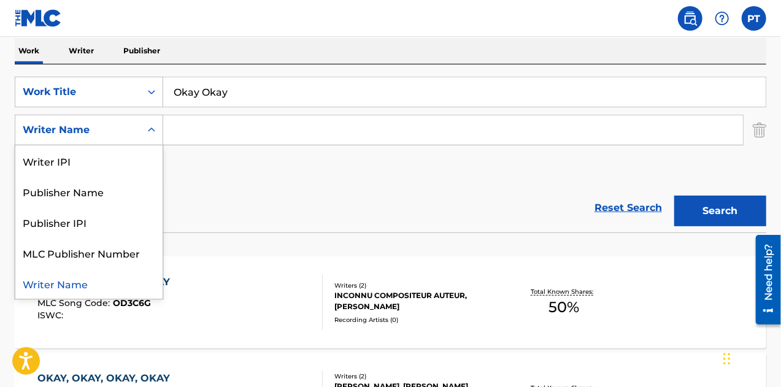
click at [82, 286] on div "Writer Name" at bounding box center [88, 283] width 147 height 31
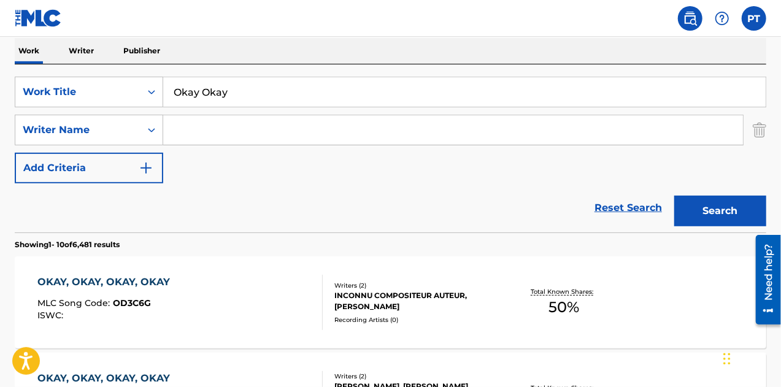
click at [197, 132] on input "Search Form" at bounding box center [453, 129] width 580 height 29
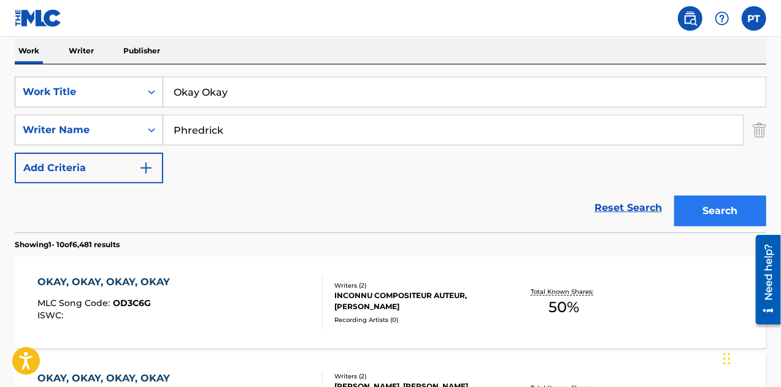
type input "Phredrick"
click at [704, 202] on button "Search" at bounding box center [720, 211] width 92 height 31
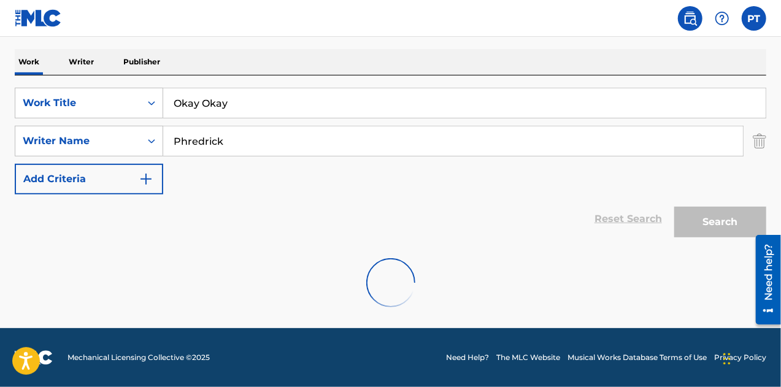
scroll to position [145, 0]
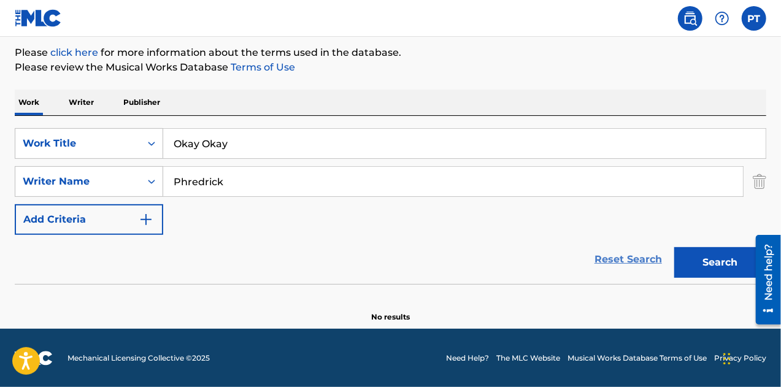
click at [630, 249] on link "Reset Search" at bounding box center [628, 259] width 80 height 27
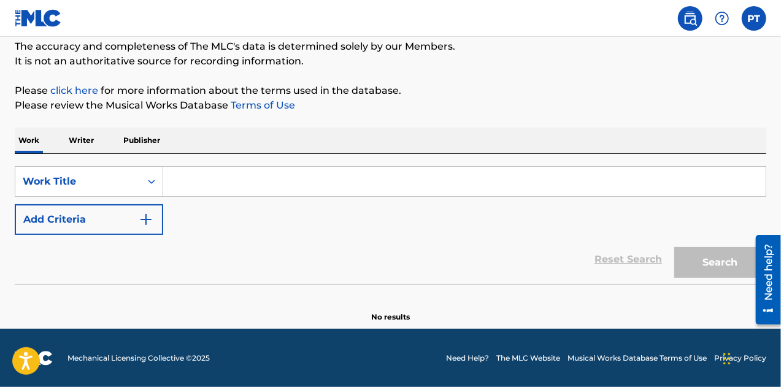
scroll to position [0, 0]
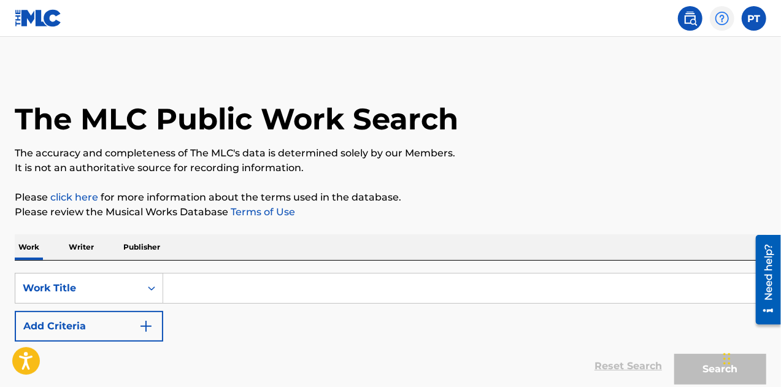
click at [722, 14] on img at bounding box center [722, 18] width 15 height 15
click at [697, 91] on p "View portal intro" at bounding box center [722, 80] width 104 height 29
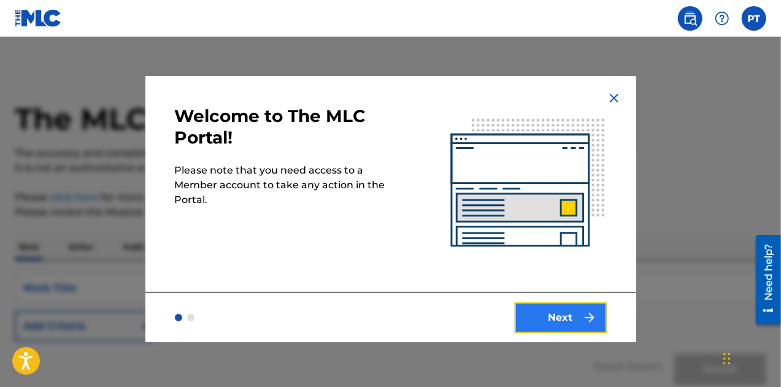
click at [558, 306] on button "Next" at bounding box center [561, 317] width 92 height 31
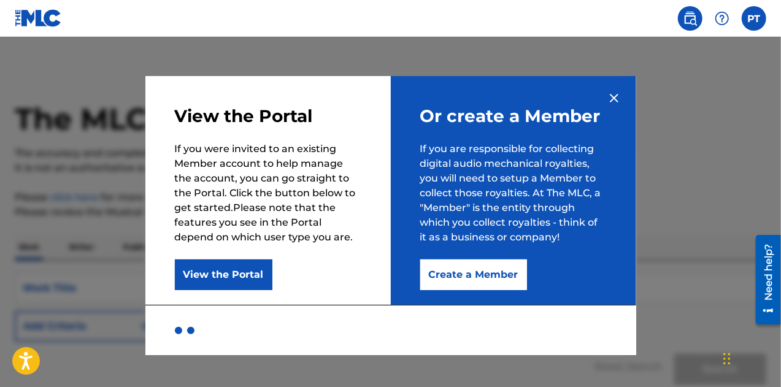
click at [611, 99] on img at bounding box center [614, 98] width 15 height 15
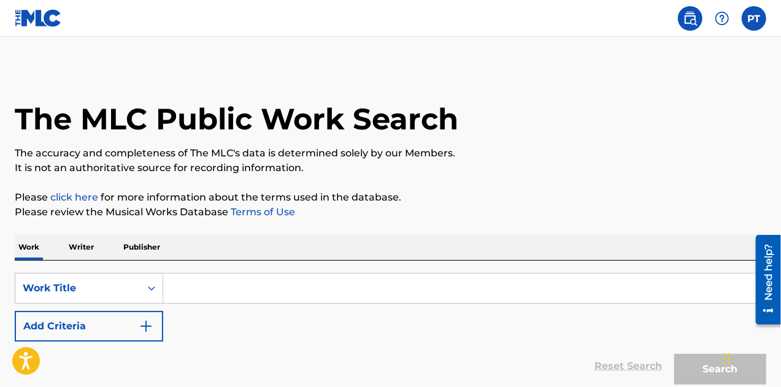
click at [29, 20] on img at bounding box center [38, 18] width 47 height 18
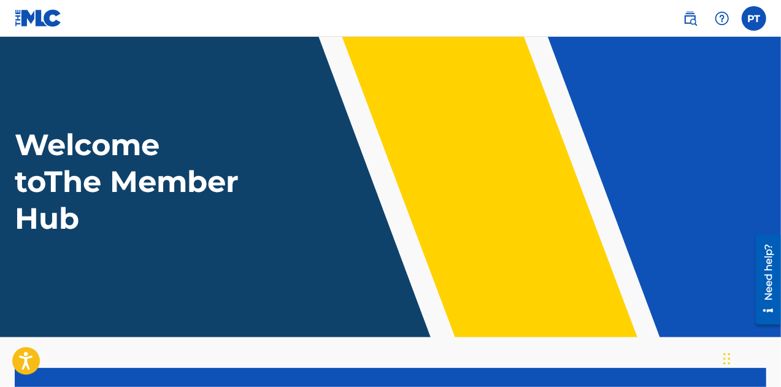
scroll to position [293, 0]
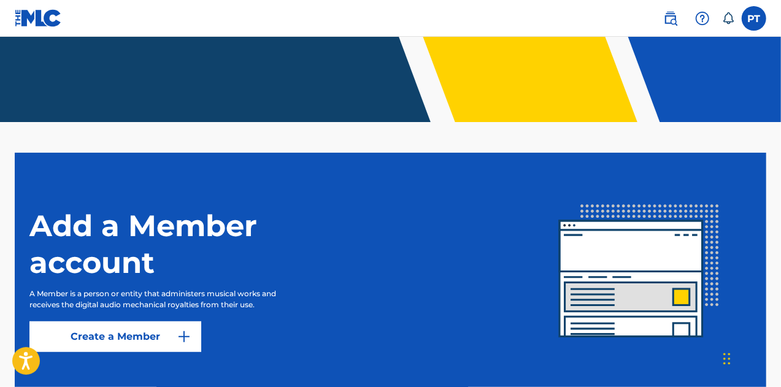
scroll to position [293, 0]
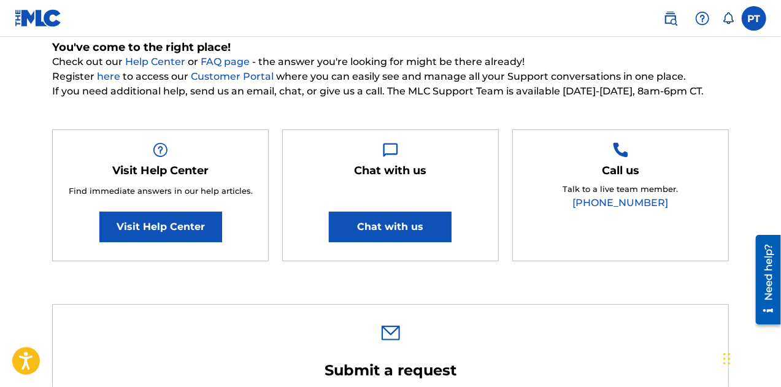
scroll to position [135, 0]
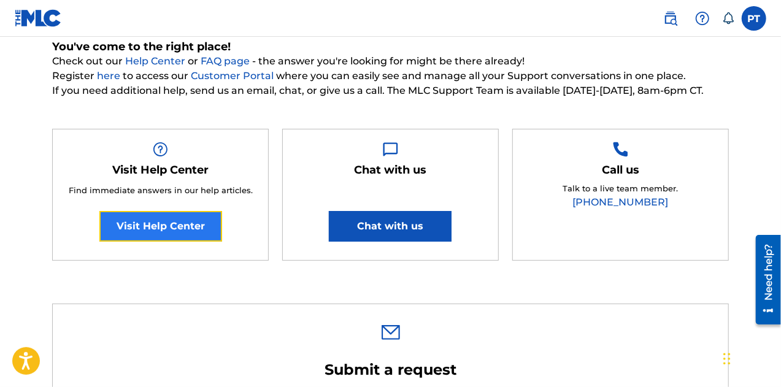
click at [205, 235] on link "Visit Help Center" at bounding box center [160, 226] width 123 height 31
